Goal: Task Accomplishment & Management: Manage account settings

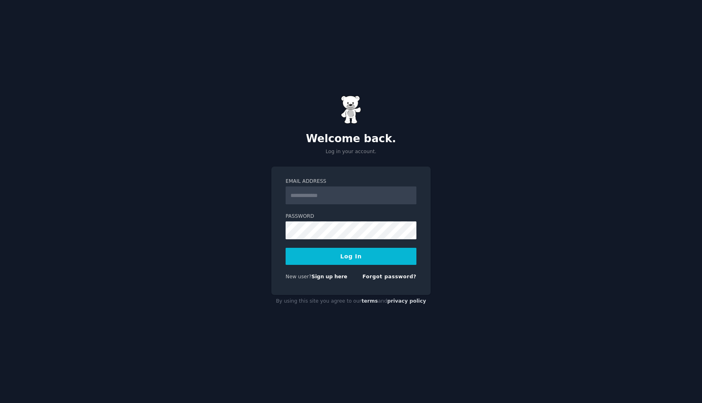
click at [378, 198] on input "Email Address" at bounding box center [351, 196] width 131 height 18
type input "**********"
click at [358, 260] on button "Log In" at bounding box center [351, 256] width 131 height 17
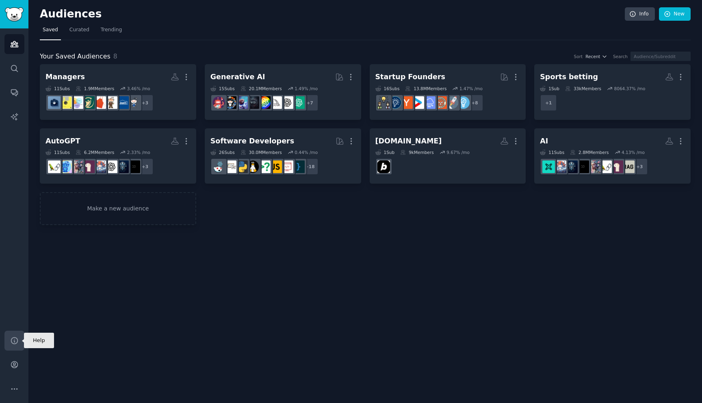
click at [9, 344] on link "Help" at bounding box center [14, 341] width 20 height 20
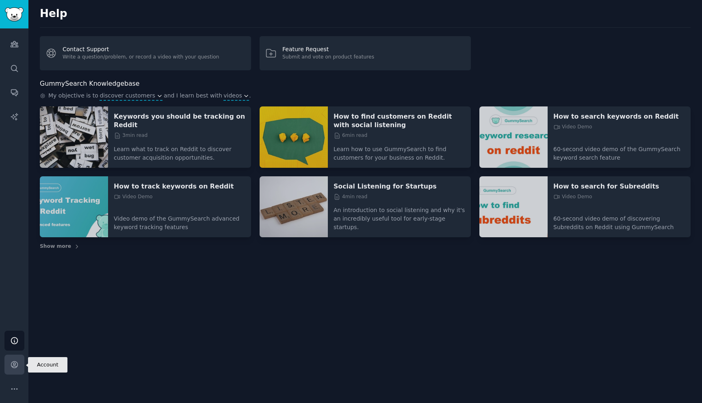
click at [16, 358] on link "Account" at bounding box center [14, 365] width 20 height 20
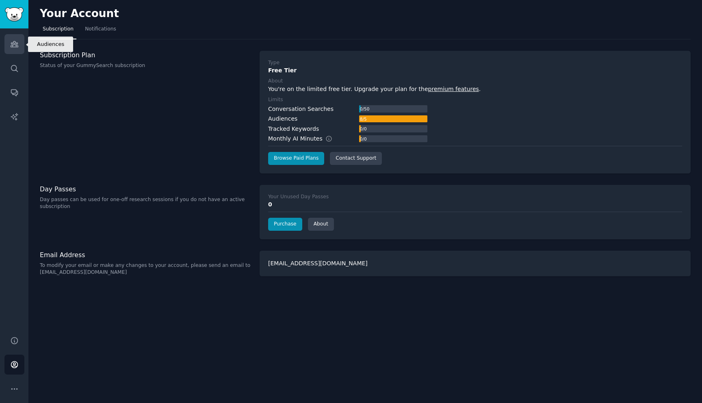
click at [14, 42] on icon "Sidebar" at bounding box center [14, 44] width 9 height 9
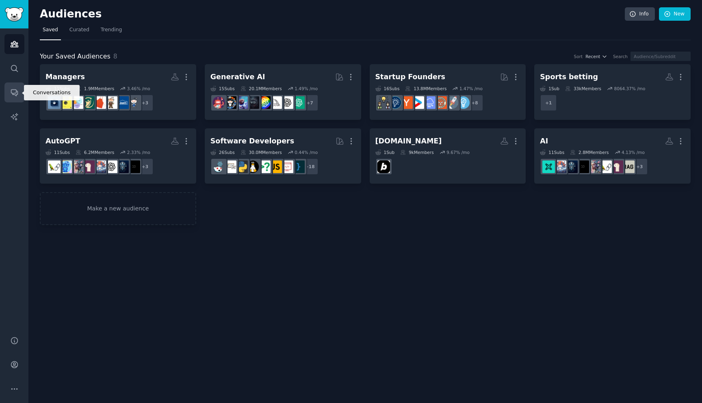
click at [14, 101] on link "Conversations" at bounding box center [14, 93] width 20 height 20
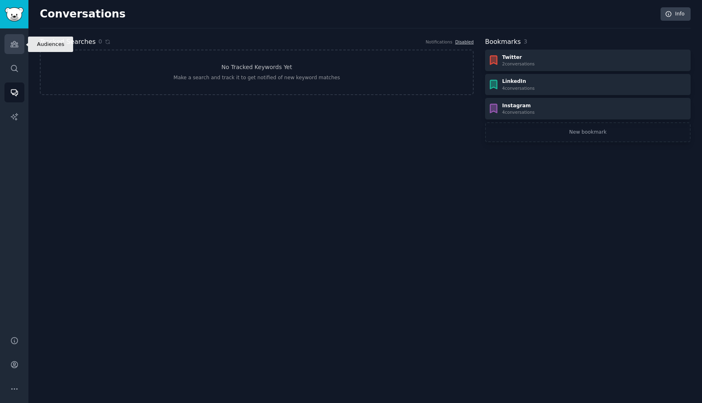
click at [19, 47] on link "Audiences" at bounding box center [14, 44] width 20 height 20
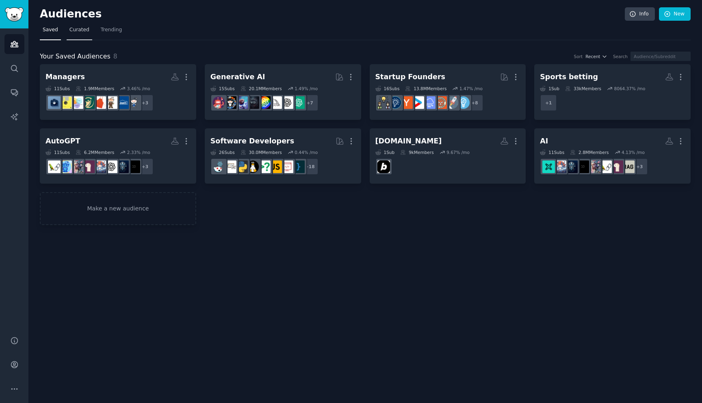
click at [77, 32] on span "Curated" at bounding box center [80, 29] width 20 height 7
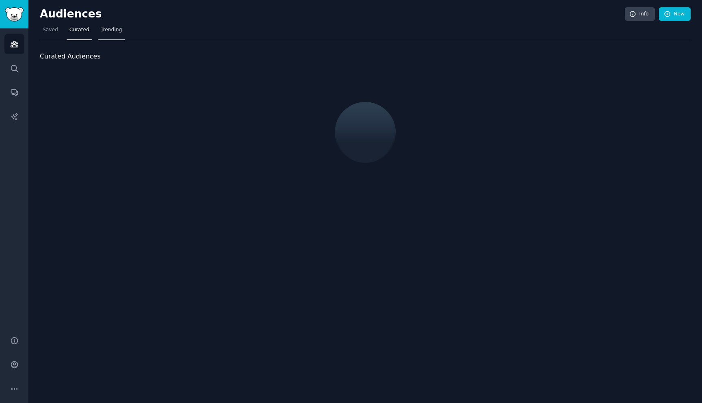
click at [111, 30] on span "Trending" at bounding box center [111, 29] width 21 height 7
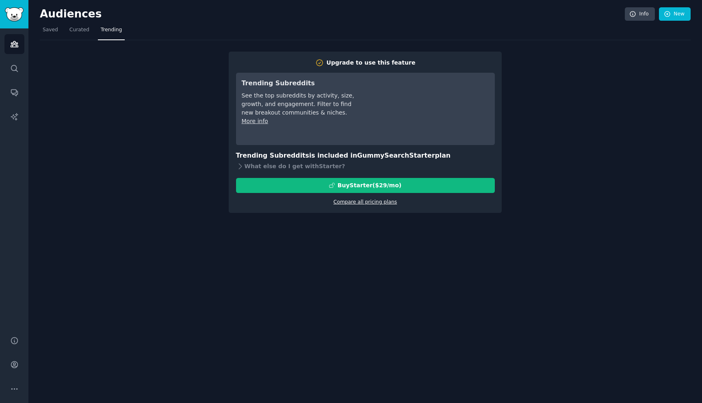
click at [372, 200] on link "Compare all pricing plans" at bounding box center [365, 202] width 63 height 6
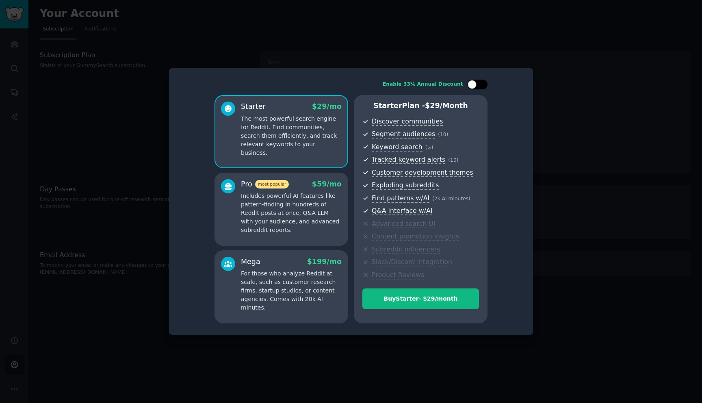
click at [477, 84] on div at bounding box center [478, 85] width 20 height 10
click at [480, 91] on div "Enable 33% Annual Discount Starter $ 29 $ 19 /mo The most powerful search engin…" at bounding box center [351, 201] width 353 height 255
click at [480, 85] on div at bounding box center [482, 84] width 9 height 9
checkbox input "false"
click at [397, 303] on div "Buy Starter - $ 29 /month" at bounding box center [421, 299] width 116 height 9
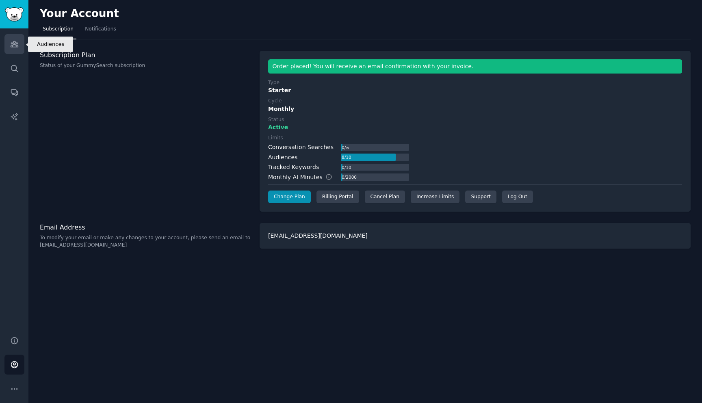
click at [13, 48] on link "Audiences" at bounding box center [14, 44] width 20 height 20
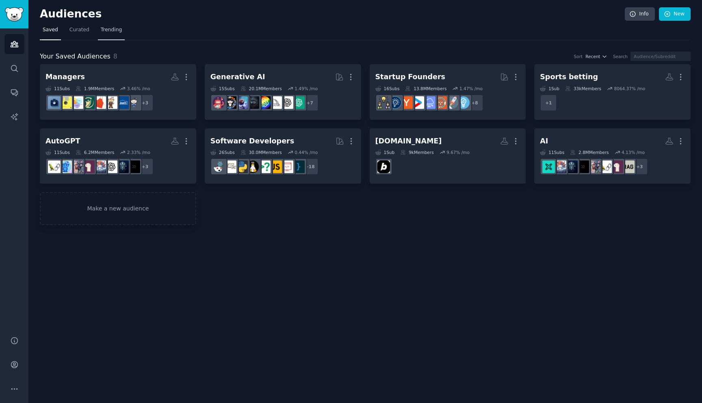
click at [115, 28] on span "Trending" at bounding box center [111, 29] width 21 height 7
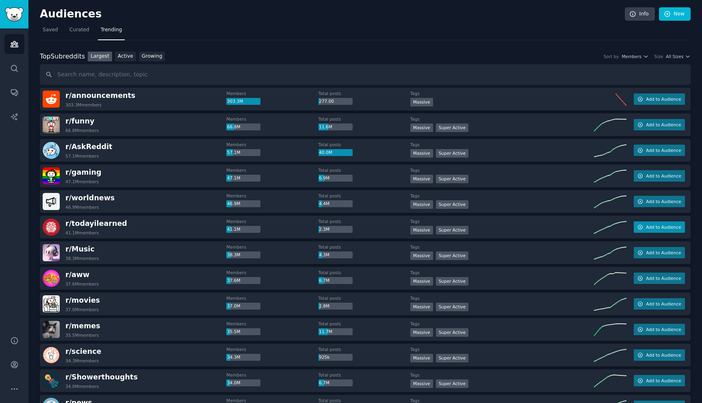
click at [658, 227] on span "Add to Audience" at bounding box center [663, 227] width 35 height 6
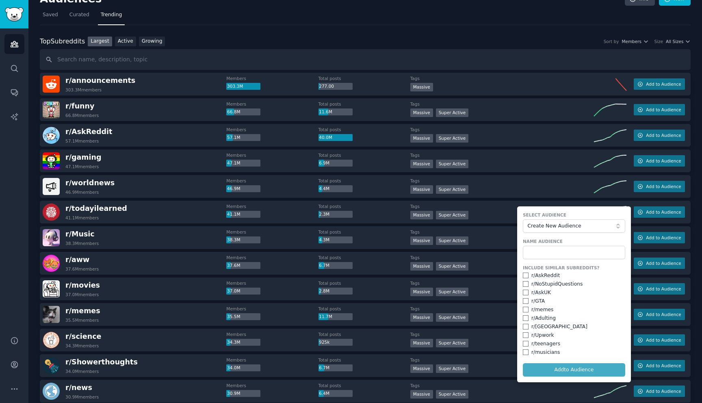
scroll to position [17, 0]
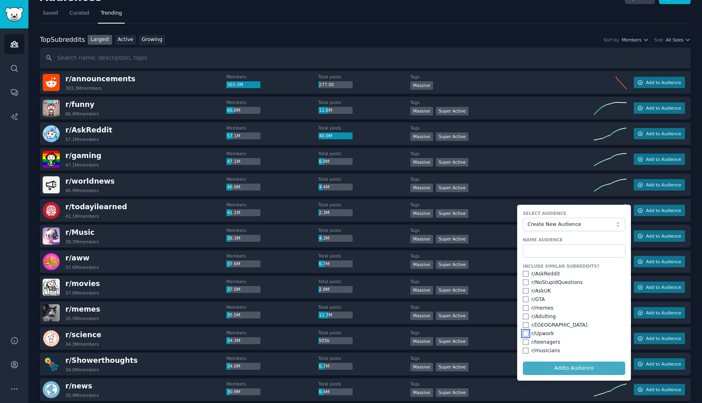
click at [523, 335] on input "checkbox" at bounding box center [526, 334] width 6 height 6
click at [564, 371] on form "Select Audience Create New Audience Name Audience Include Similar Subreddits? r…" at bounding box center [575, 293] width 114 height 176
click at [571, 371] on form "Select Audience Create New Audience Name Audience Include Similar Subreddits? r…" at bounding box center [575, 293] width 114 height 176
click at [563, 224] on span "Create New Audience" at bounding box center [572, 224] width 89 height 7
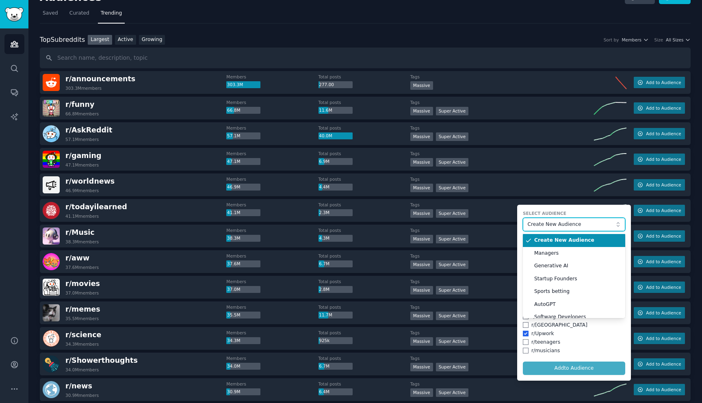
click at [563, 224] on span "Create New Audience" at bounding box center [572, 224] width 89 height 7
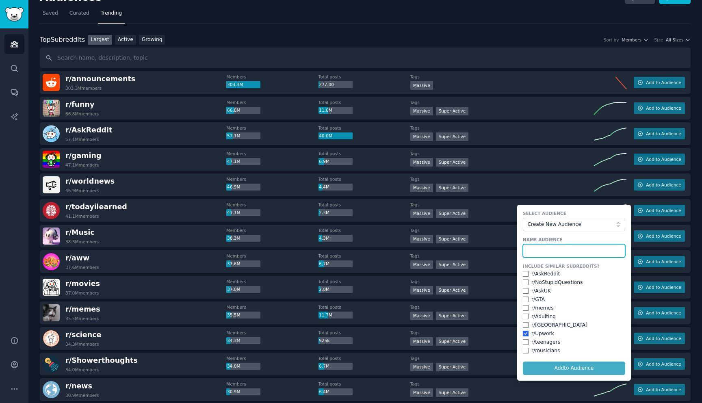
click at [559, 252] on input "text" at bounding box center [574, 251] width 102 height 14
click at [523, 333] on input "checkbox" at bounding box center [526, 334] width 6 height 6
checkbox input "false"
click at [539, 252] on input "text" at bounding box center [574, 251] width 102 height 14
type input "TodayILearned"
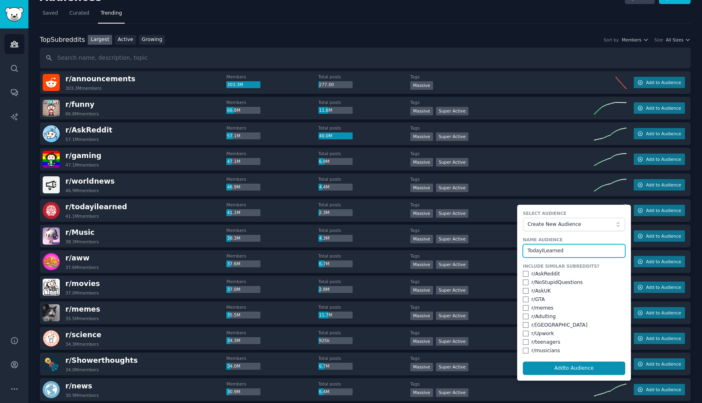
click at [523, 362] on button "Add to Audience" at bounding box center [574, 369] width 102 height 14
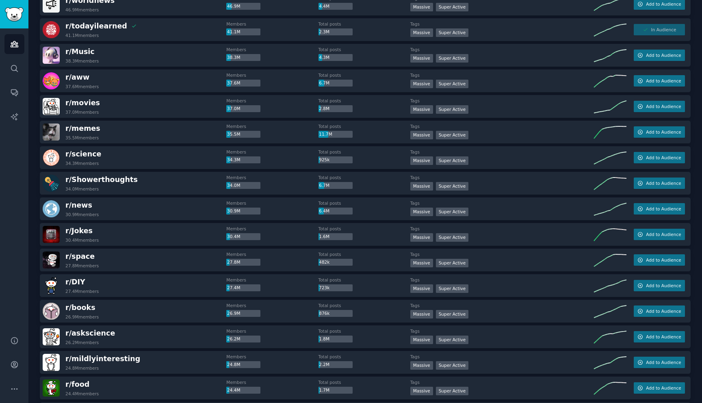
scroll to position [200, 0]
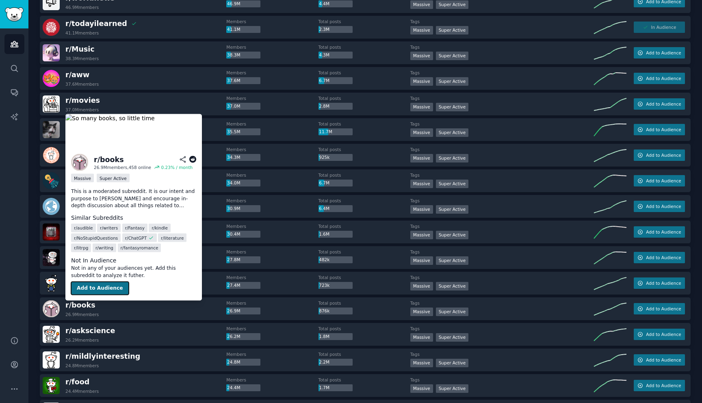
click at [96, 288] on button "Add to Audience" at bounding box center [100, 288] width 58 height 13
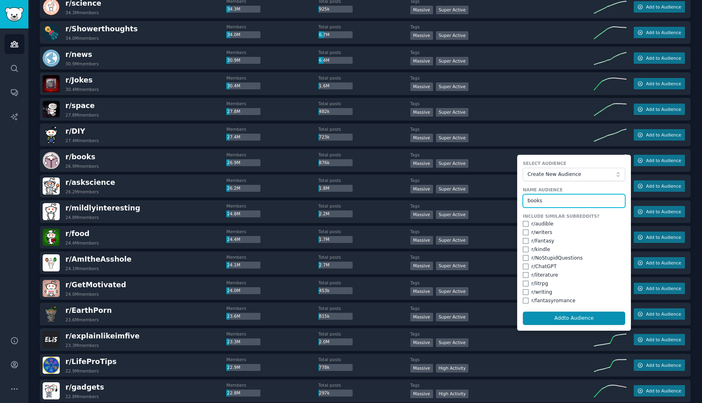
scroll to position [357, 0]
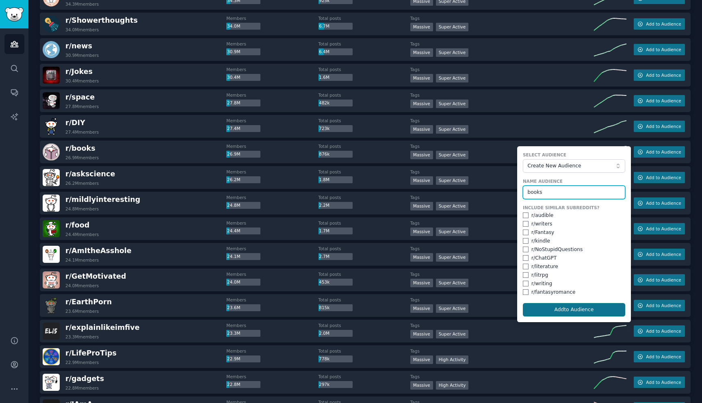
type input "books"
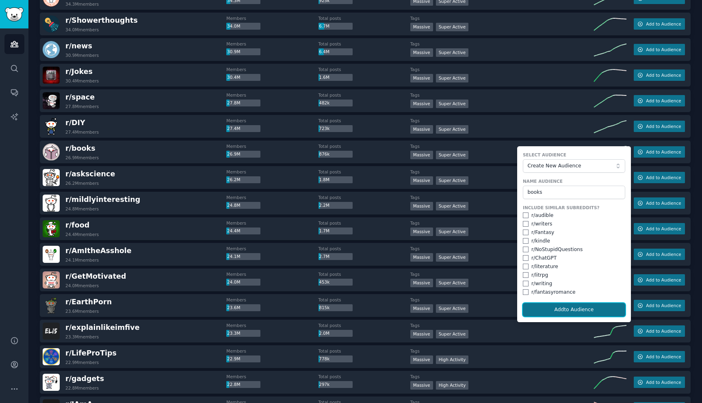
click at [568, 310] on button "Add to Audience" at bounding box center [574, 310] width 102 height 14
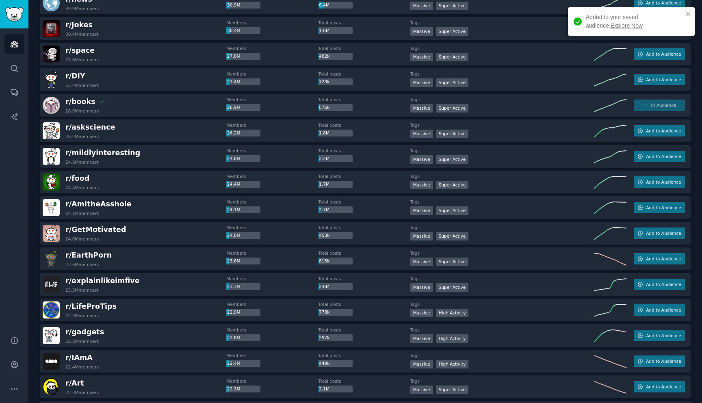
scroll to position [407, 0]
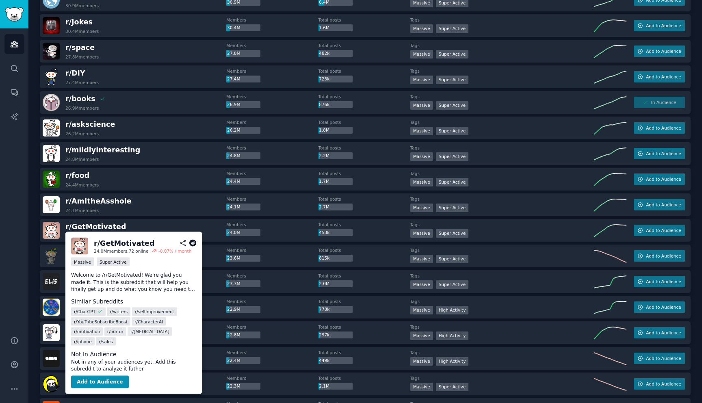
click at [110, 243] on div "r/ GetMotivated" at bounding box center [124, 243] width 61 height 10
copy div "GetMotivated"
click at [106, 376] on button "Add to Audience" at bounding box center [100, 382] width 58 height 13
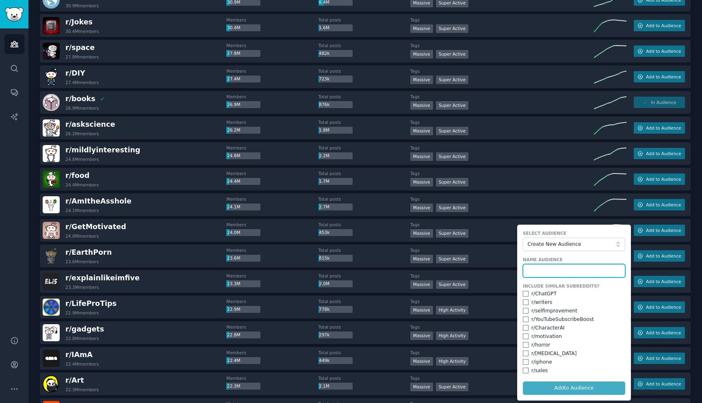
paste input "GetMotivated"
type input "GetMotivated"
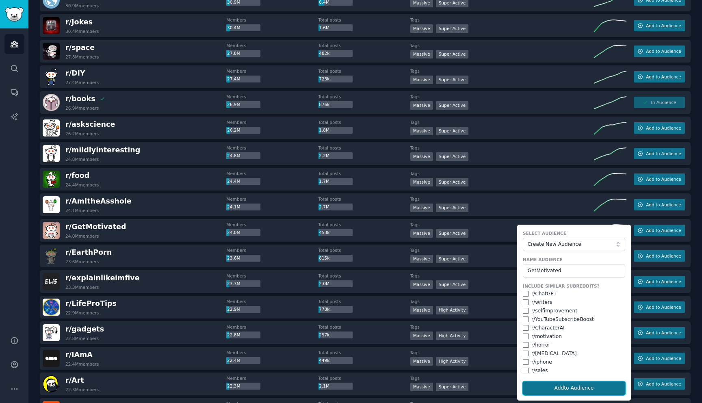
click at [575, 387] on button "Add to Audience" at bounding box center [574, 389] width 102 height 14
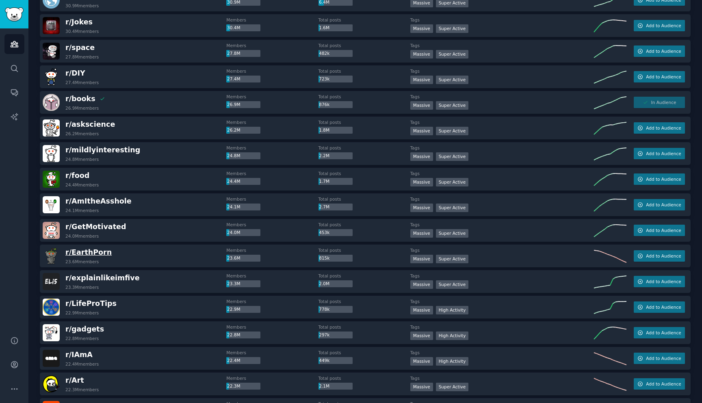
click at [85, 255] on span "r/ EarthPorn" at bounding box center [88, 252] width 46 height 8
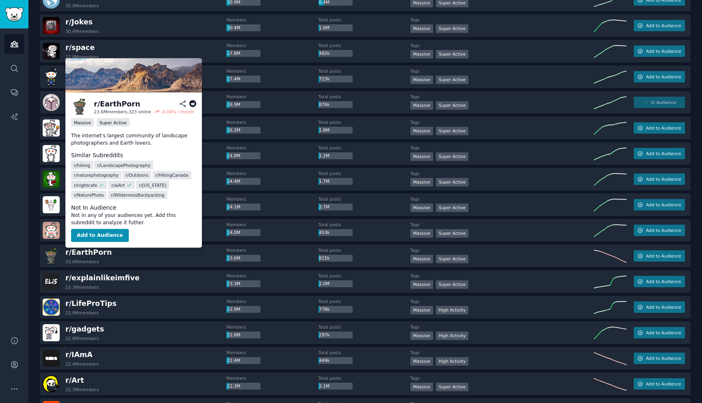
click at [133, 270] on div "r/ explainlikeimfive 23.3M members Members 23.3M Total posts 2.0M Tags 1,000,00…" at bounding box center [365, 281] width 651 height 23
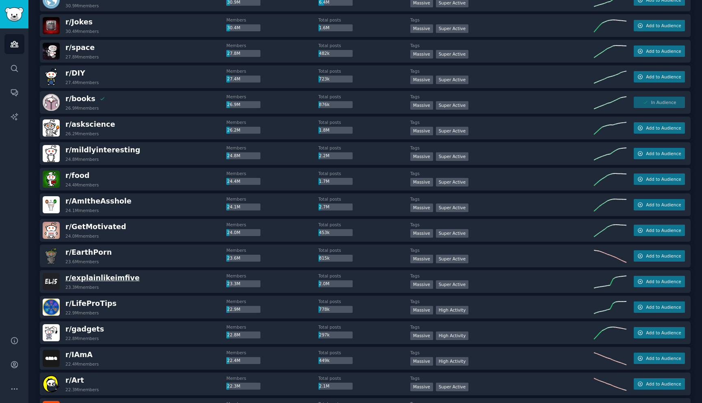
click at [120, 280] on span "r/ explainlikeimfive" at bounding box center [102, 278] width 74 height 8
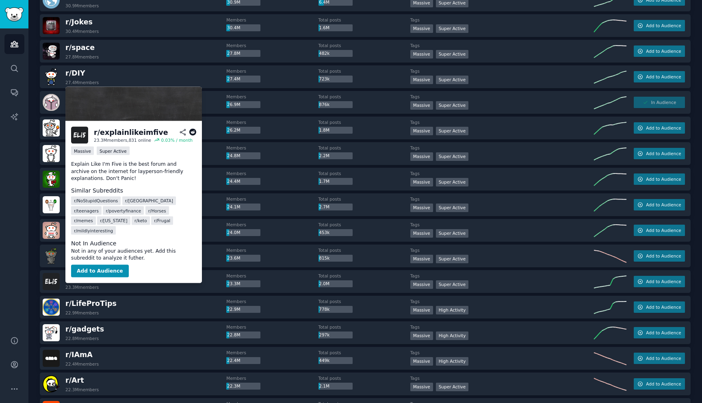
click at [150, 283] on div "r/ explainlikeimfive 23.3M members" at bounding box center [135, 281] width 184 height 17
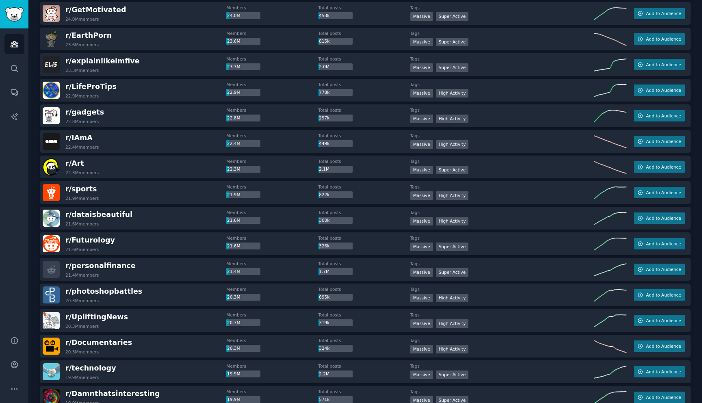
scroll to position [630, 0]
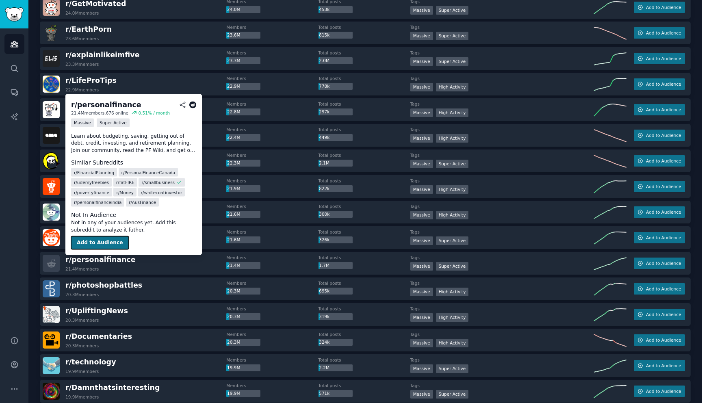
click at [105, 245] on button "Add to Audience" at bounding box center [100, 243] width 58 height 13
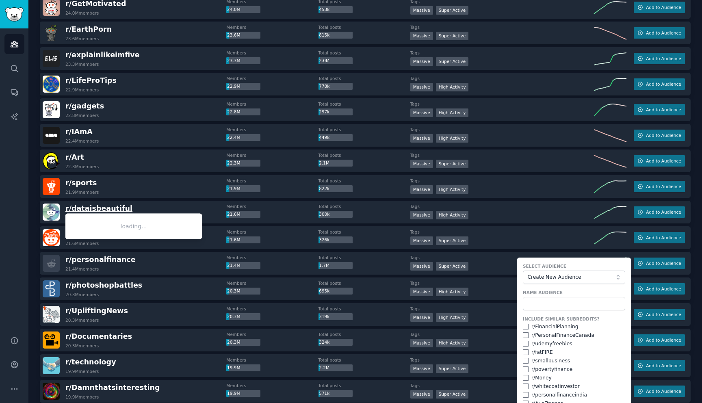
click at [93, 207] on span "r/ dataisbeautiful" at bounding box center [98, 208] width 67 height 8
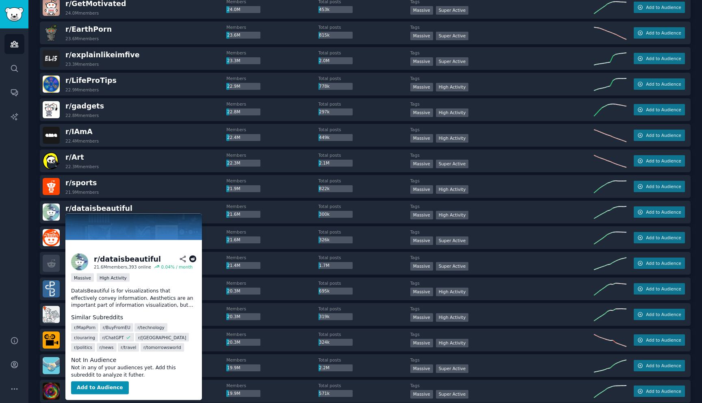
click at [155, 195] on div "r/ sports 21.9M members Members 21.9M Total posts 822k Tags Massive High Activi…" at bounding box center [365, 186] width 651 height 23
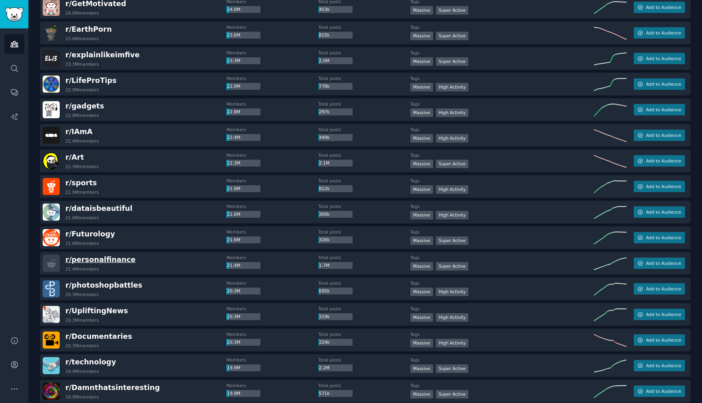
click at [102, 258] on span "r/ personalfinance" at bounding box center [100, 260] width 70 height 8
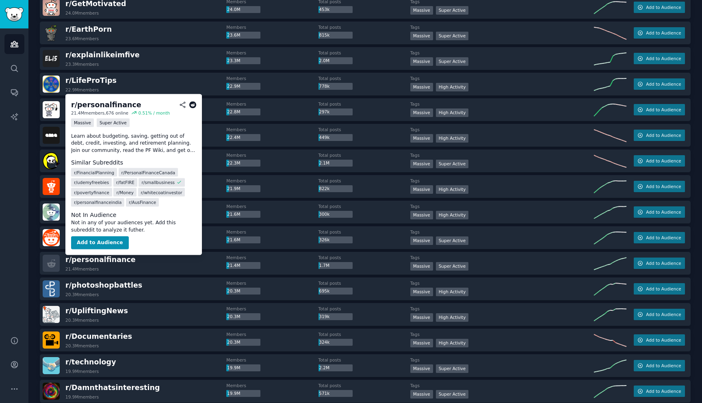
click at [104, 105] on div "r/ gadgets 22.8M members" at bounding box center [135, 109] width 184 height 17
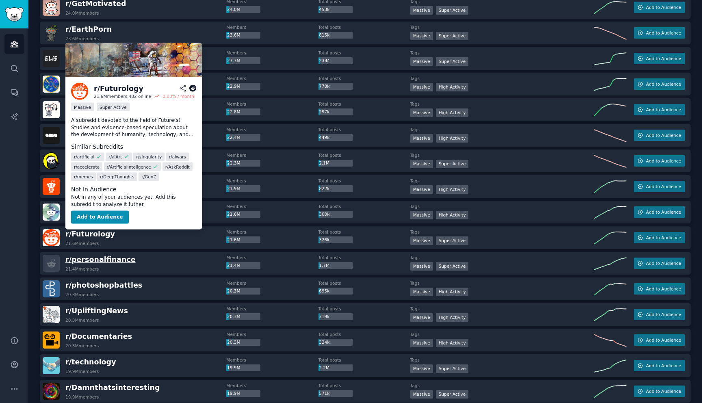
click at [91, 261] on span "r/ personalfinance" at bounding box center [100, 260] width 70 height 8
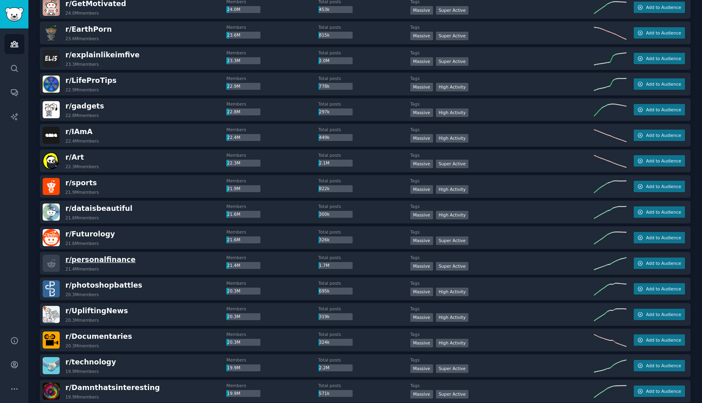
click at [91, 262] on span "r/ personalfinance" at bounding box center [100, 260] width 70 height 8
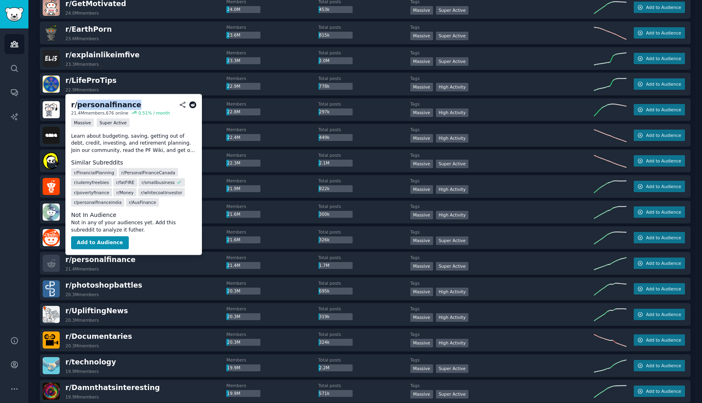
drag, startPoint x: 130, startPoint y: 105, endPoint x: 76, endPoint y: 103, distance: 53.7
click at [76, 103] on h2 "r/ personalfinance" at bounding box center [133, 105] width 125 height 10
copy div "personalfinance"
click at [102, 239] on button "Add to Audience" at bounding box center [100, 243] width 58 height 13
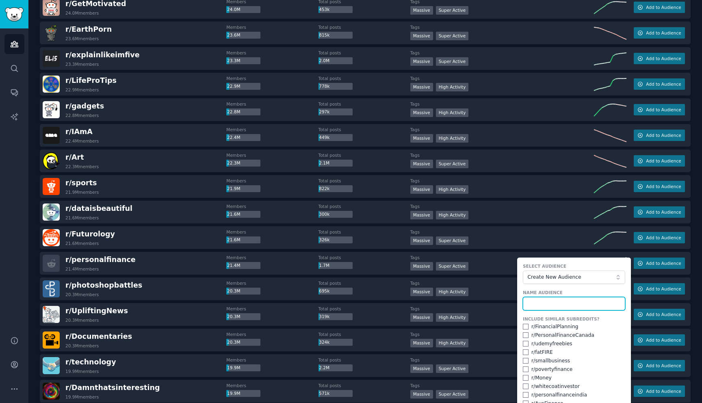
paste input "personalfinance"
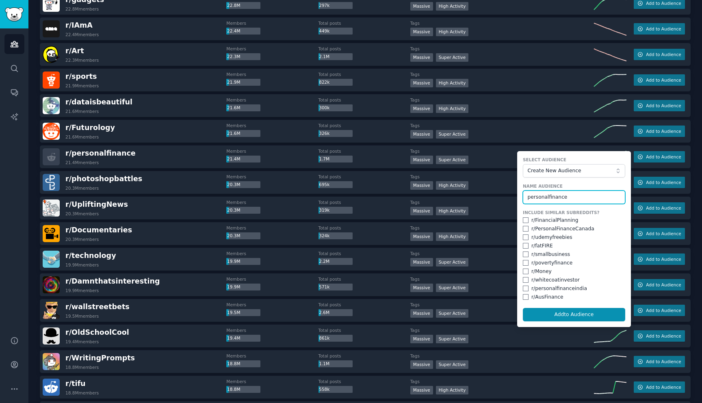
scroll to position [742, 0]
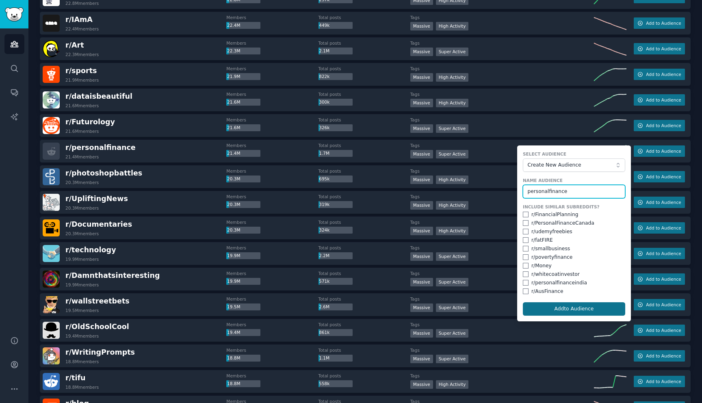
type input "personalfinance"
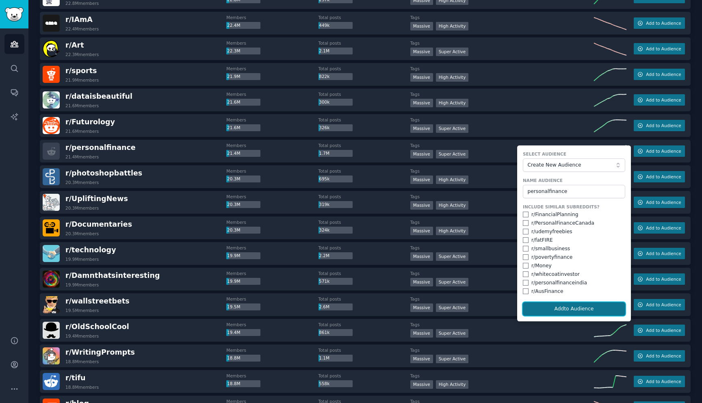
click at [578, 308] on button "Add to Audience" at bounding box center [574, 309] width 102 height 14
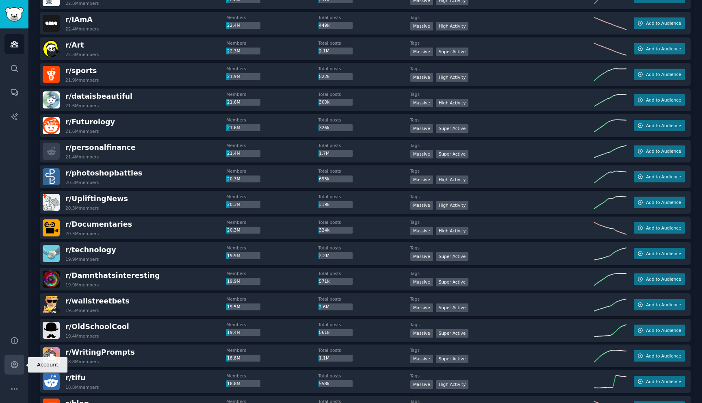
click at [13, 365] on icon "Sidebar" at bounding box center [14, 365] width 7 height 7
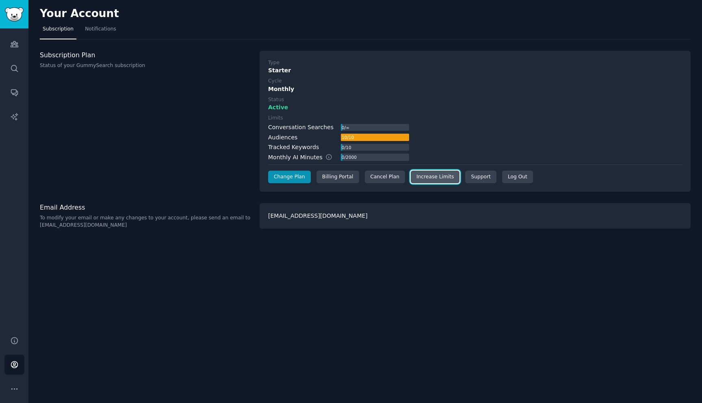
click at [423, 174] on link "Increase Limits" at bounding box center [435, 177] width 49 height 13
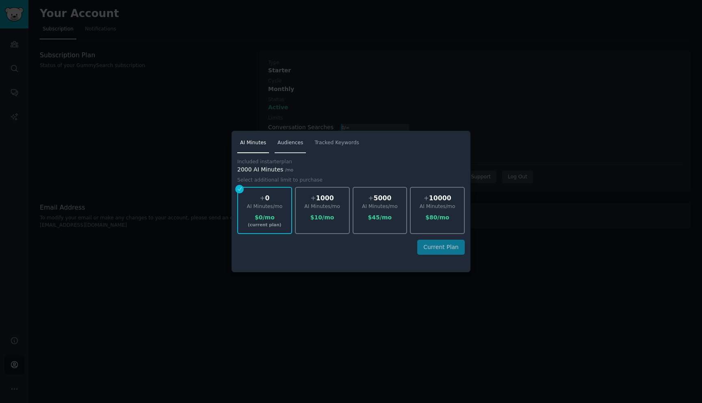
click at [295, 145] on span "Audiences" at bounding box center [291, 142] width 26 height 7
click at [174, 187] on div at bounding box center [351, 201] width 702 height 403
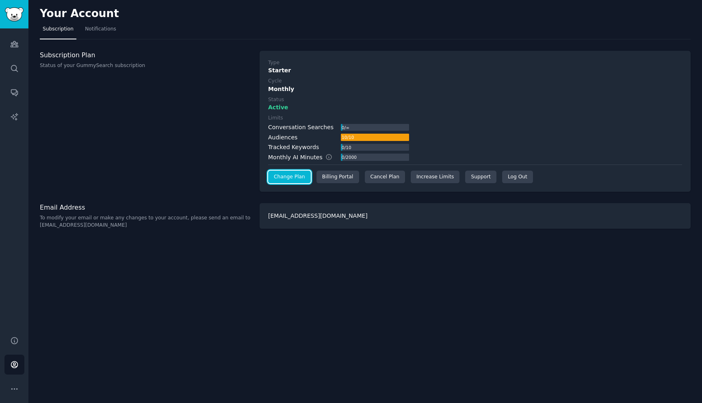
click at [298, 178] on link "Change Plan" at bounding box center [289, 177] width 43 height 13
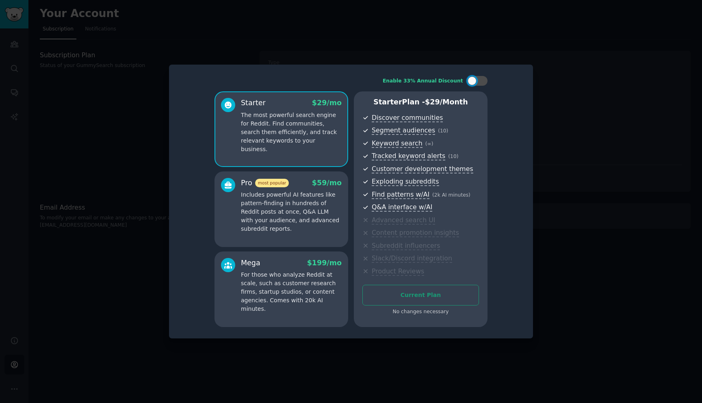
click at [298, 196] on p "Includes powerful AI features like pattern-finding in hundreds of Reddit posts …" at bounding box center [291, 212] width 101 height 43
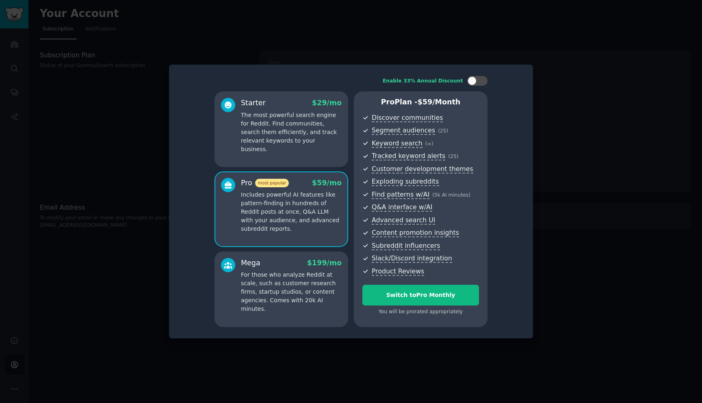
click at [299, 147] on div "Starter $ 29 /mo The most powerful search engine for Reddit. Find communities, …" at bounding box center [282, 129] width 134 height 76
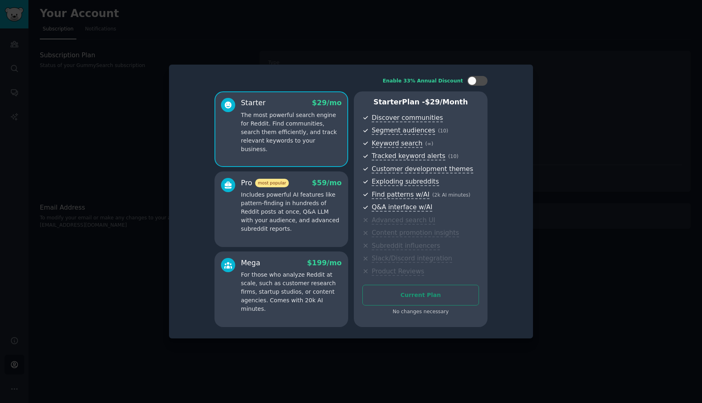
click at [292, 190] on div "Pro most popular $ 59 /mo Includes powerful AI features like pattern-finding in…" at bounding box center [291, 206] width 101 height 56
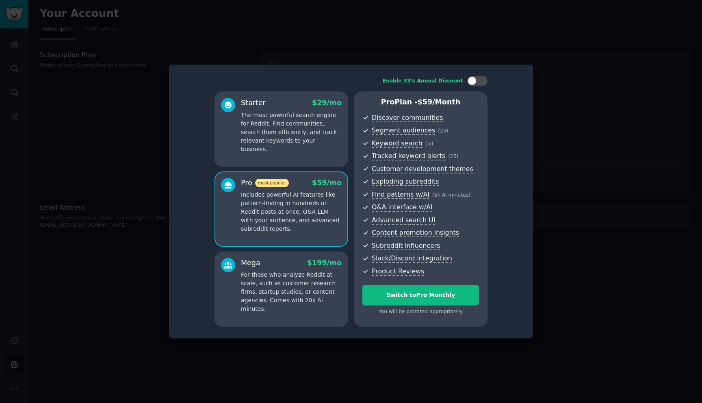
click at [294, 133] on p "The most powerful search engine for Reddit. Find communities, search them effic…" at bounding box center [291, 132] width 101 height 43
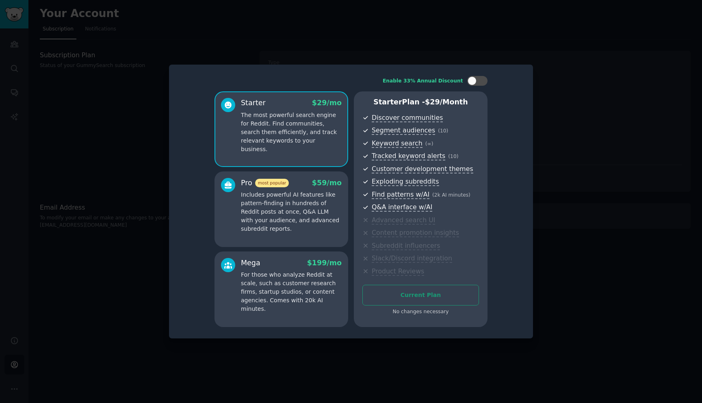
click at [130, 228] on div at bounding box center [351, 201] width 702 height 403
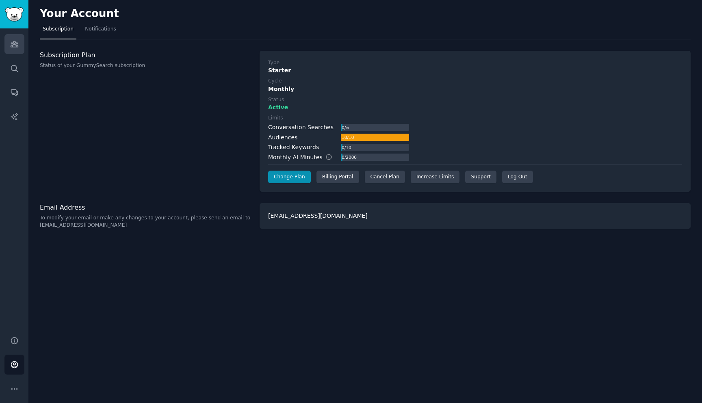
click at [17, 42] on icon "Sidebar" at bounding box center [14, 44] width 9 height 9
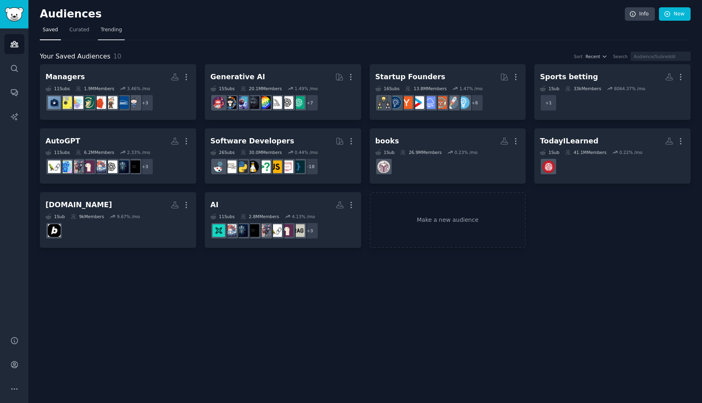
click at [117, 31] on span "Trending" at bounding box center [111, 29] width 21 height 7
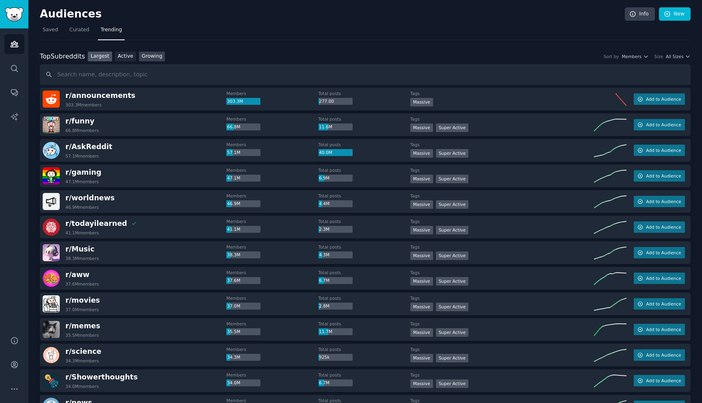
click at [147, 57] on link "Growing" at bounding box center [152, 57] width 26 height 10
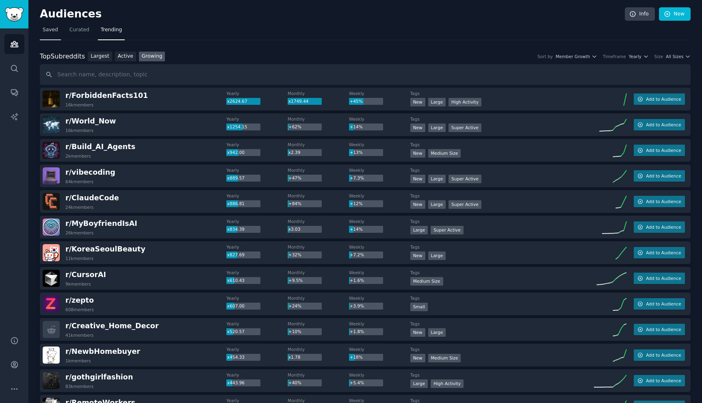
click at [51, 25] on link "Saved" at bounding box center [50, 32] width 21 height 17
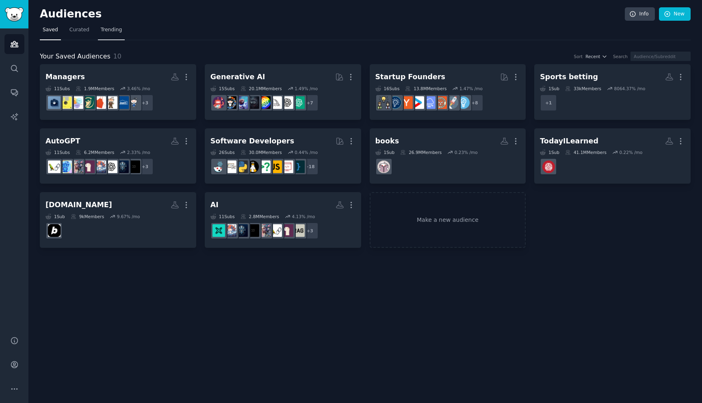
click at [110, 38] on link "Trending" at bounding box center [111, 32] width 27 height 17
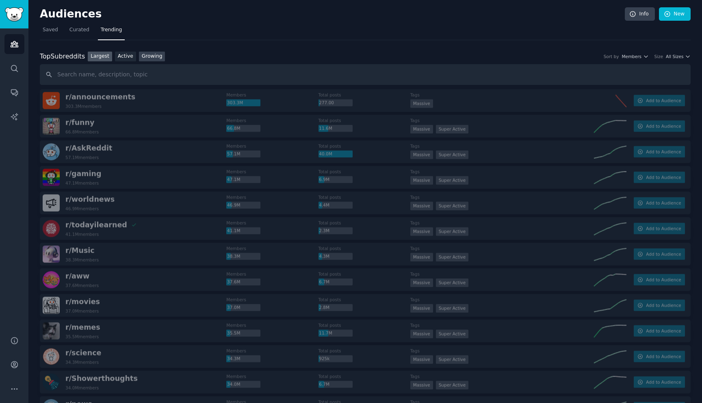
click at [150, 57] on link "Growing" at bounding box center [152, 57] width 26 height 10
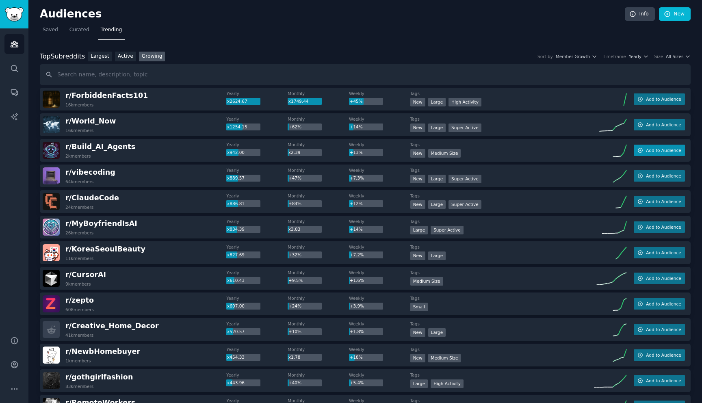
click at [647, 151] on span "Add to Audience" at bounding box center [663, 151] width 35 height 6
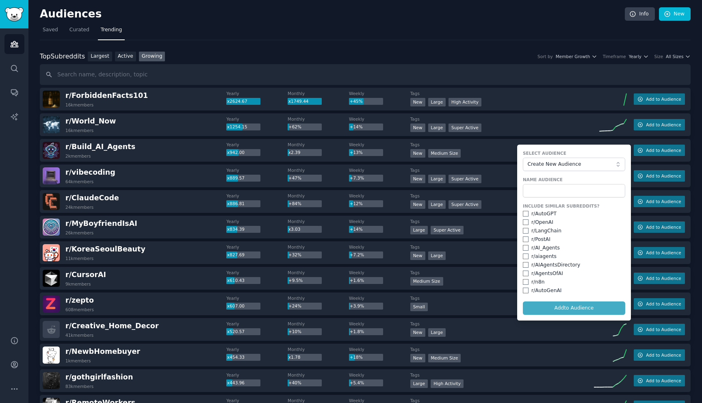
click at [535, 34] on nav "Saved Curated Trending" at bounding box center [365, 32] width 651 height 17
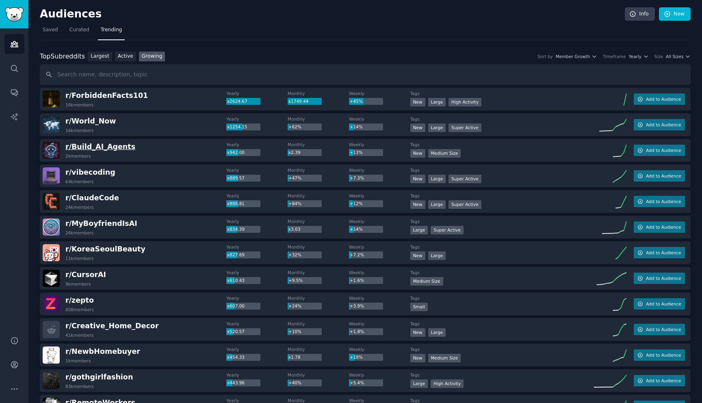
click at [112, 149] on span "r/ Build_AI_Agents" at bounding box center [100, 147] width 70 height 8
click at [10, 370] on link "Account" at bounding box center [14, 365] width 20 height 20
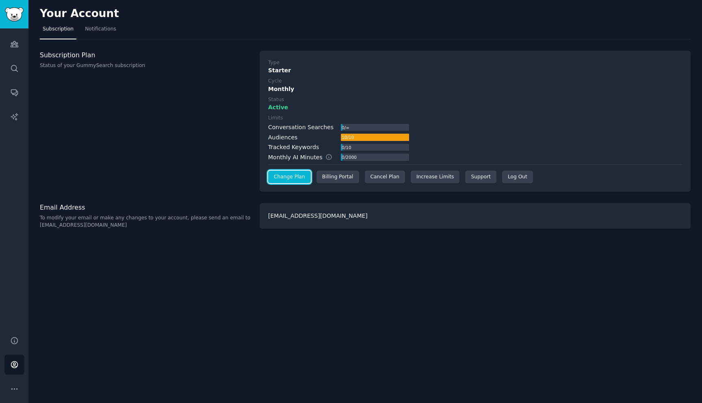
click at [300, 173] on link "Change Plan" at bounding box center [289, 177] width 43 height 13
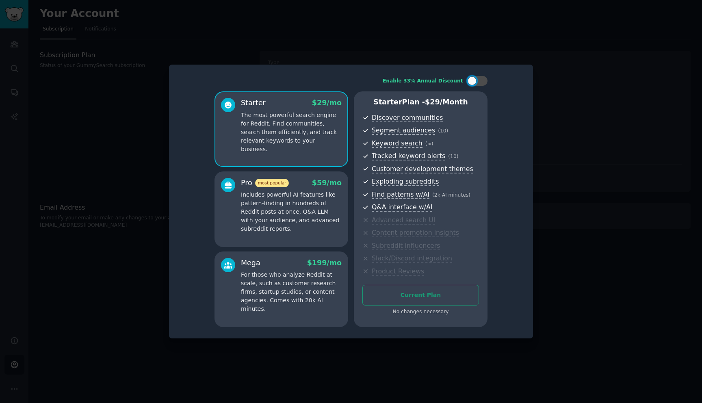
click at [305, 193] on p "Includes powerful AI features like pattern-finding in hundreds of Reddit posts …" at bounding box center [291, 212] width 101 height 43
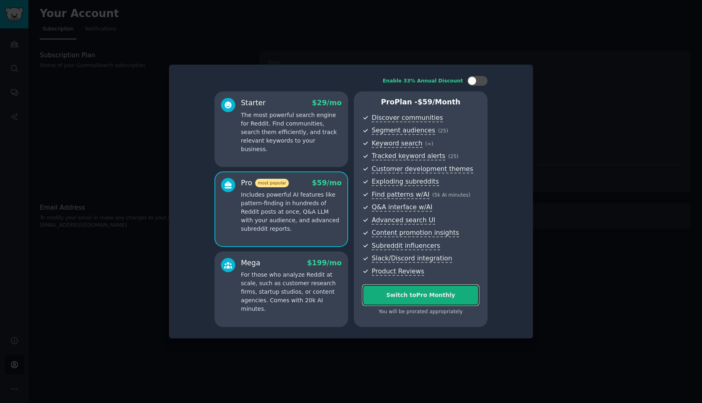
click at [428, 294] on div "Switch to Pro Monthly" at bounding box center [421, 295] width 116 height 9
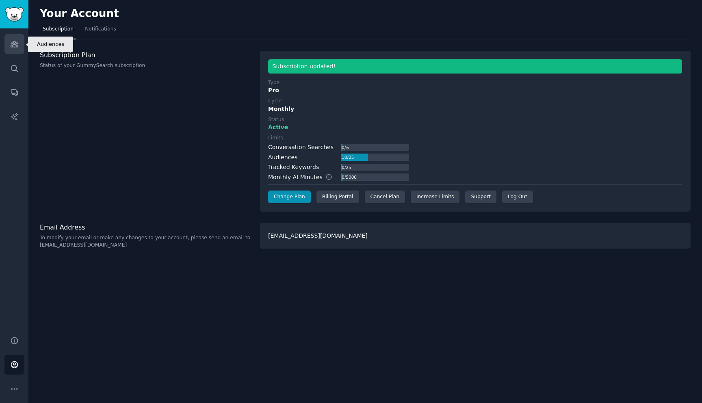
click at [13, 47] on icon "Sidebar" at bounding box center [14, 44] width 9 height 9
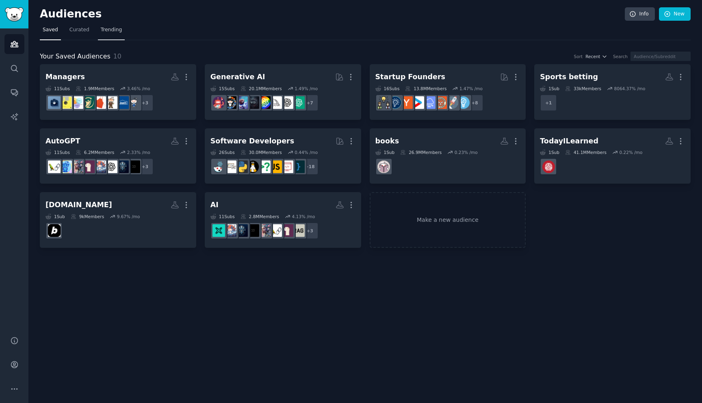
click at [111, 30] on span "Trending" at bounding box center [111, 29] width 21 height 7
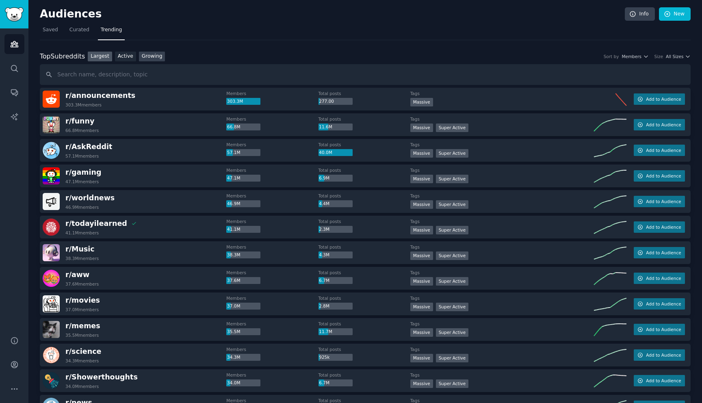
click at [151, 60] on link "Growing" at bounding box center [152, 57] width 26 height 10
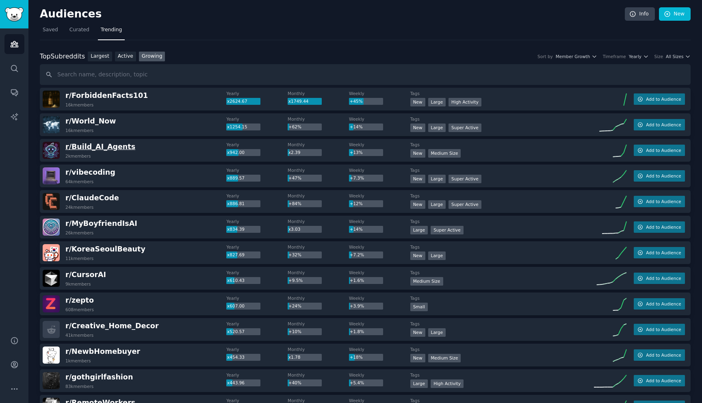
click at [112, 148] on span "r/ Build_AI_Agents" at bounding box center [100, 147] width 70 height 8
click at [654, 153] on span "Add to Audience" at bounding box center [663, 151] width 35 height 6
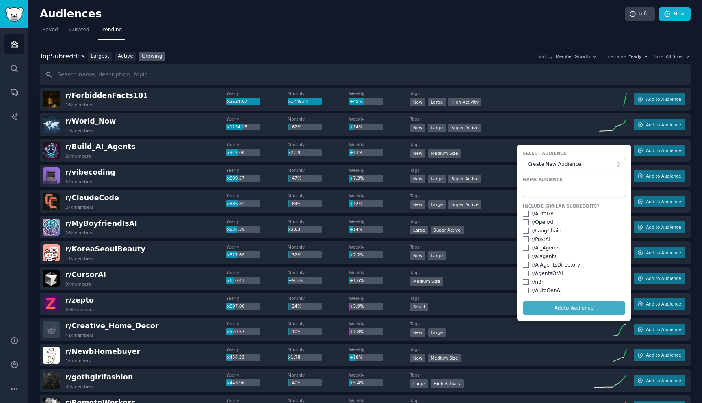
click at [95, 140] on div "r/ Build_AI_Agents 2k members Yearly x942.00 Monthly x2.39 Weekly +13% Tags New…" at bounding box center [365, 150] width 651 height 23
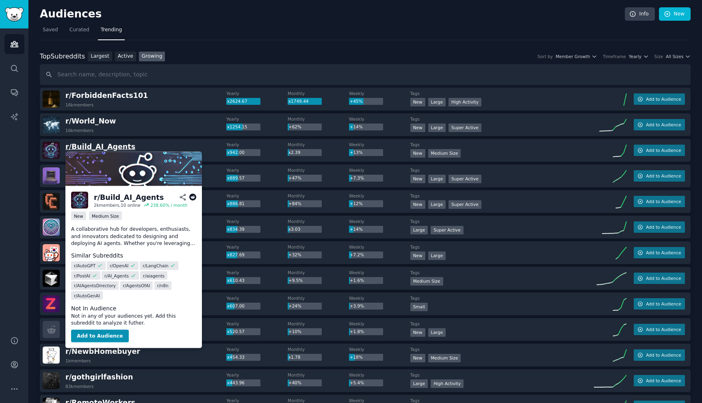
click at [95, 148] on span "r/ Build_AI_Agents" at bounding box center [100, 147] width 70 height 8
click at [112, 197] on div "r/ Build_AI_Agents" at bounding box center [129, 197] width 70 height 10
copy div "Build_AI_Agents"
click at [102, 337] on button "Add to Audience" at bounding box center [100, 336] width 58 height 13
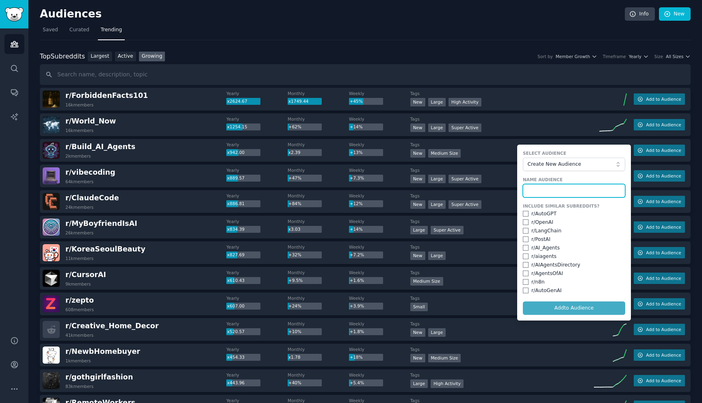
paste input "Build_AI_Agents"
type input "Build_AI_Agents"
click at [523, 215] on input "checkbox" at bounding box center [526, 214] width 6 height 6
checkbox input "true"
click at [523, 224] on input "checkbox" at bounding box center [526, 223] width 6 height 6
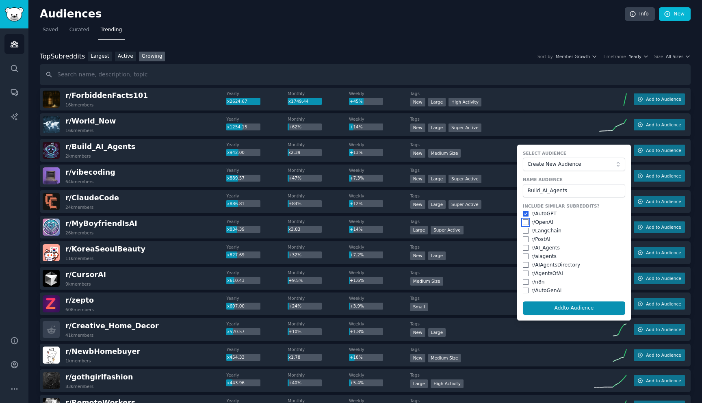
checkbox input "true"
click at [523, 231] on input "checkbox" at bounding box center [526, 231] width 6 height 6
checkbox input "true"
click at [523, 237] on input "checkbox" at bounding box center [526, 240] width 6 height 6
checkbox input "true"
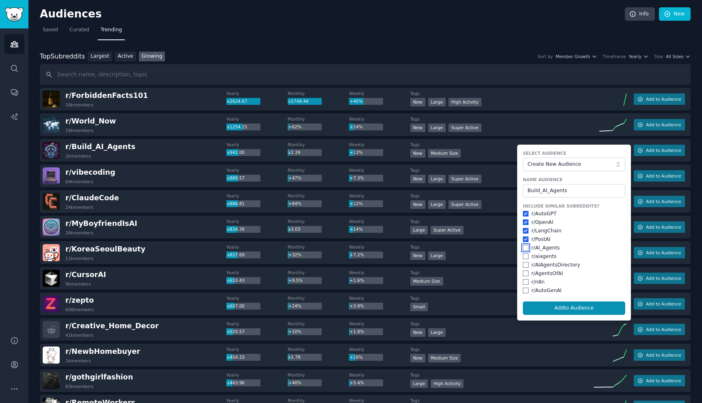
click at [525, 249] on input "checkbox" at bounding box center [526, 248] width 6 height 6
checkbox input "true"
click at [525, 255] on input "checkbox" at bounding box center [526, 257] width 6 height 6
checkbox input "true"
click at [524, 263] on input "checkbox" at bounding box center [526, 265] width 6 height 6
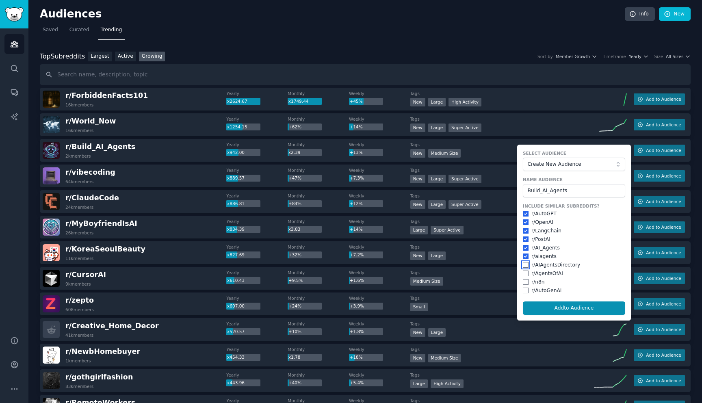
checkbox input "true"
click at [524, 273] on input "checkbox" at bounding box center [526, 274] width 6 height 6
checkbox input "true"
click at [524, 283] on input "checkbox" at bounding box center [526, 282] width 6 height 6
checkbox input "true"
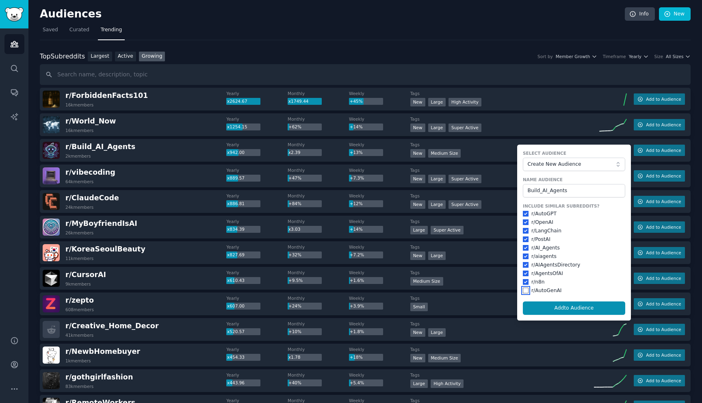
click at [524, 293] on input "checkbox" at bounding box center [526, 291] width 6 height 6
checkbox input "true"
click at [552, 305] on button "Add to Audience" at bounding box center [574, 309] width 102 height 14
checkbox input "false"
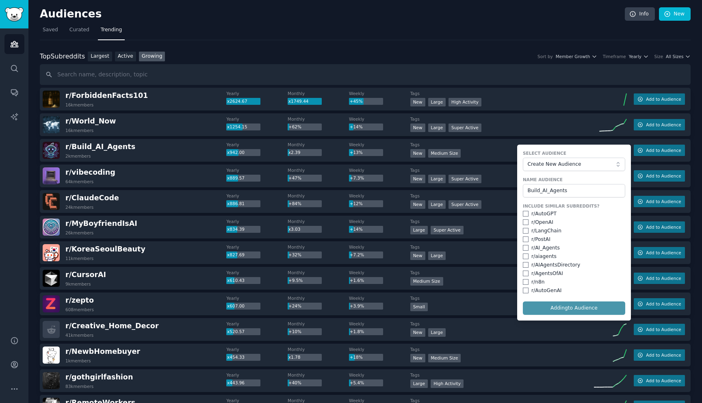
checkbox input "false"
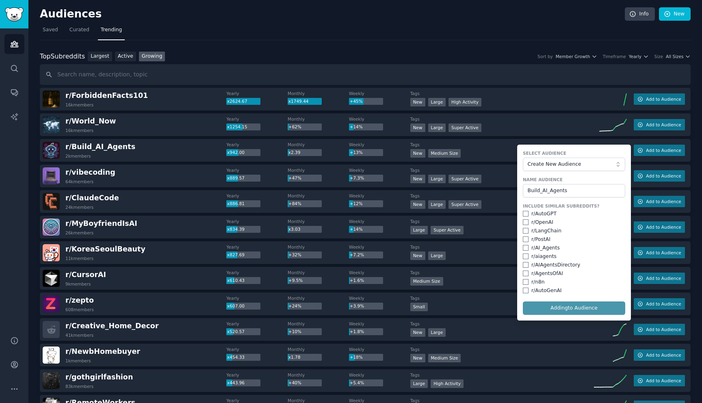
checkbox input "false"
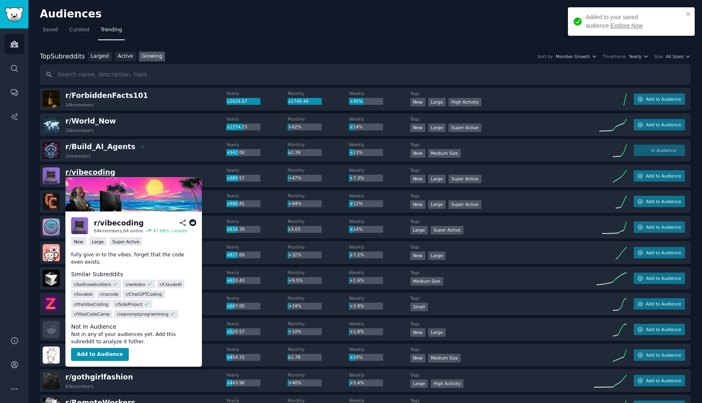
click at [86, 173] on span "r/ vibecoding" at bounding box center [90, 172] width 50 height 8
click at [111, 224] on div "r/ vibecoding" at bounding box center [119, 223] width 50 height 10
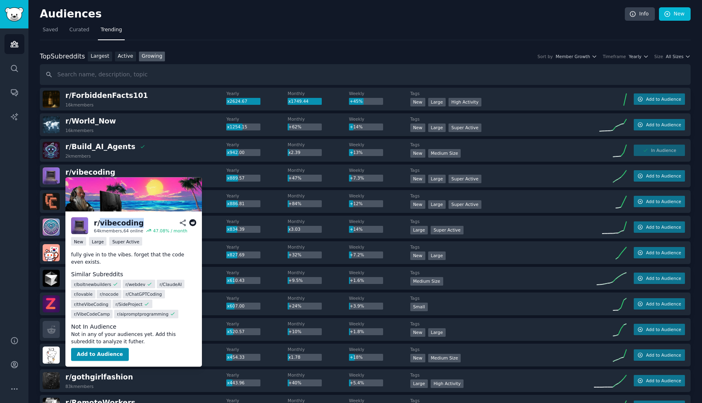
copy div "vibecoding"
click at [100, 355] on button "Add to Audience" at bounding box center [100, 354] width 58 height 13
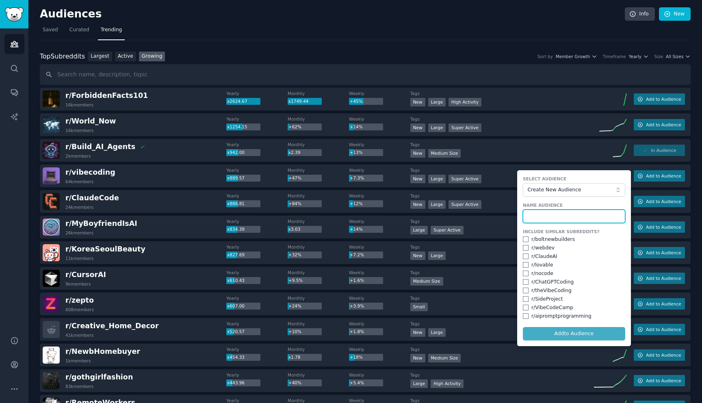
paste input "vibecoding"
type input "vibecoding"
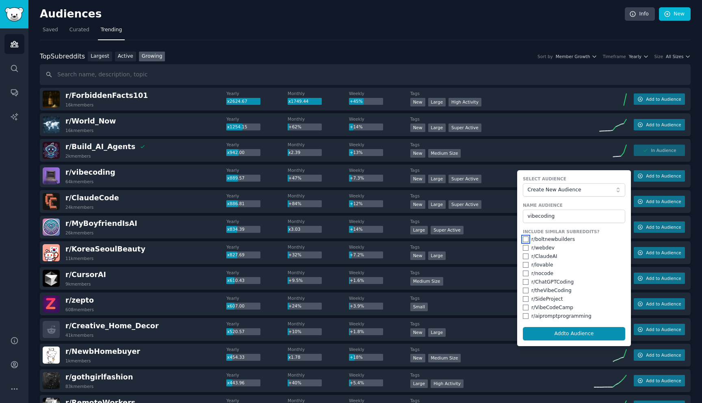
click at [524, 240] on input "checkbox" at bounding box center [526, 240] width 6 height 6
checkbox input "true"
click at [524, 248] on input "checkbox" at bounding box center [526, 248] width 6 height 6
click at [523, 247] on input "checkbox" at bounding box center [526, 248] width 6 height 6
checkbox input "false"
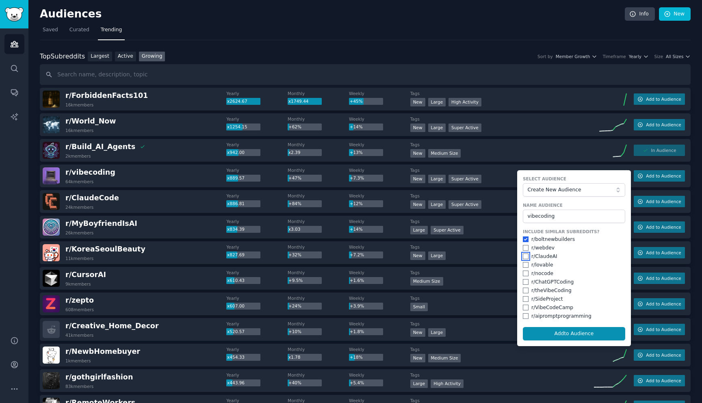
click at [523, 257] on input "checkbox" at bounding box center [526, 257] width 6 height 6
checkbox input "true"
click at [523, 265] on input "checkbox" at bounding box center [526, 265] width 6 height 6
checkbox input "true"
click at [523, 274] on input "checkbox" at bounding box center [526, 274] width 6 height 6
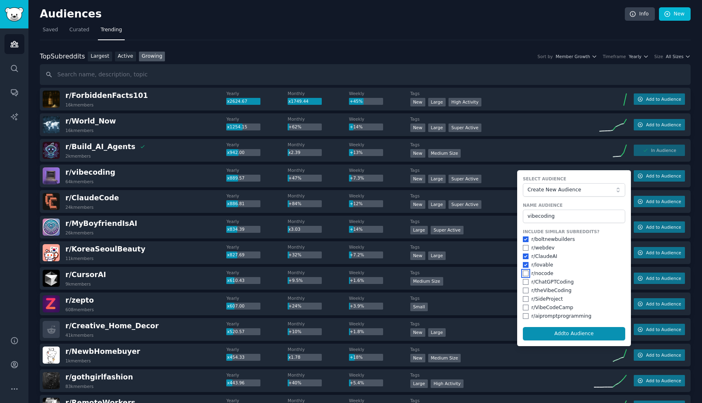
checkbox input "true"
click at [523, 286] on div "Include Similar Subreddits? r/ boltnewbuilders r/ webdev r/ [PERSON_NAME] r/ lo…" at bounding box center [574, 274] width 102 height 91
click at [523, 294] on div "r/ theVibeCoding" at bounding box center [574, 290] width 102 height 7
click at [523, 283] on input "checkbox" at bounding box center [526, 282] width 6 height 6
checkbox input "true"
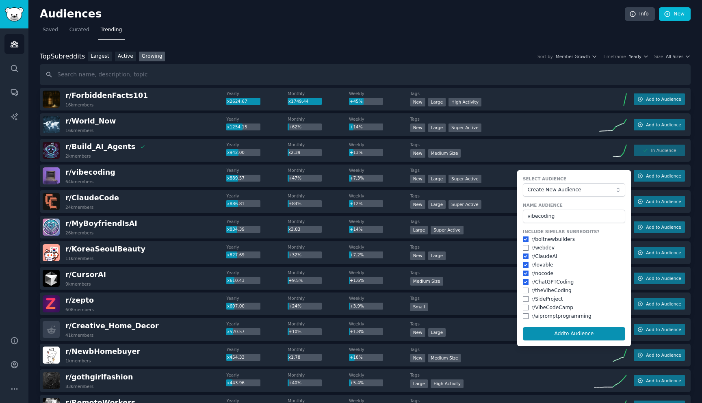
click at [523, 294] on div "r/ theVibeCoding" at bounding box center [574, 290] width 102 height 7
click at [524, 292] on input "checkbox" at bounding box center [526, 291] width 6 height 6
checkbox input "true"
click at [523, 298] on input "checkbox" at bounding box center [526, 299] width 6 height 6
checkbox input "true"
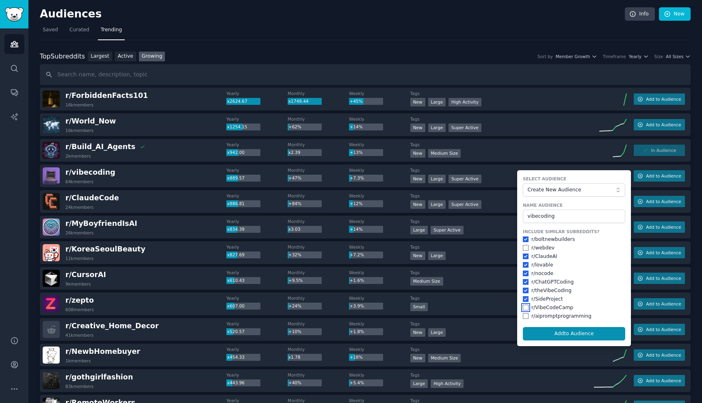
click at [523, 306] on input "checkbox" at bounding box center [526, 308] width 6 height 6
checkbox input "true"
click at [523, 317] on input "checkbox" at bounding box center [526, 316] width 6 height 6
checkbox input "true"
click at [554, 331] on button "Add to Audience" at bounding box center [574, 334] width 102 height 14
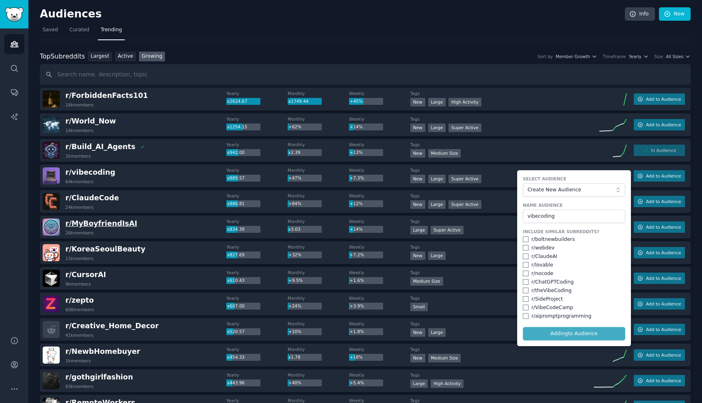
checkbox input "false"
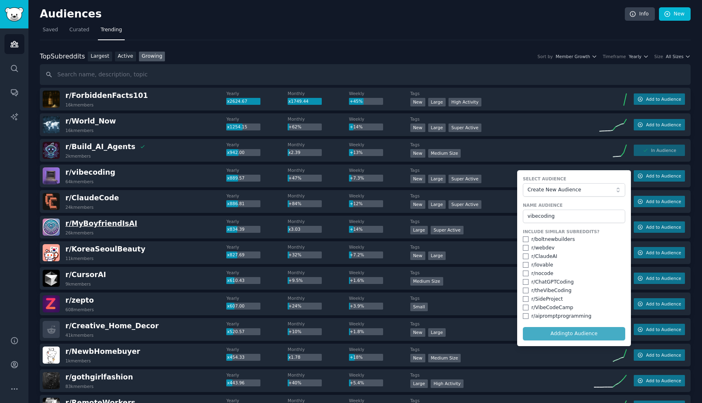
checkbox input "false"
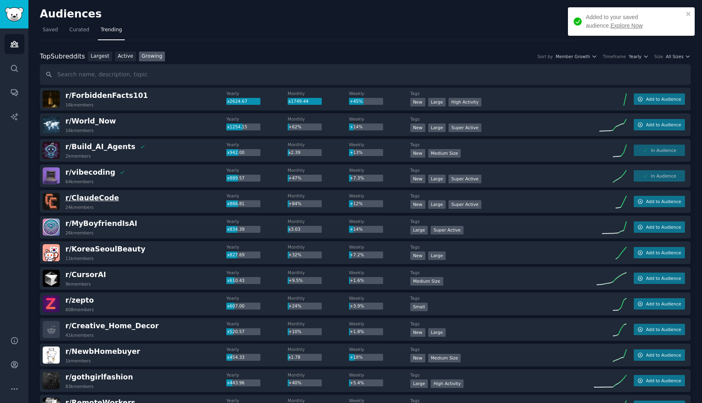
click at [95, 202] on span "r/ ClaudeCode" at bounding box center [92, 198] width 54 height 8
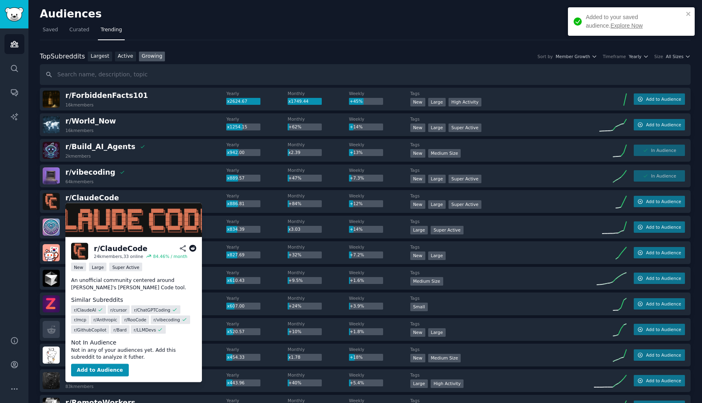
click at [107, 247] on div "r/ ClaudeCode" at bounding box center [121, 249] width 54 height 10
copy div "ClaudeCode"
click at [99, 372] on button "Add to Audience" at bounding box center [100, 370] width 58 height 13
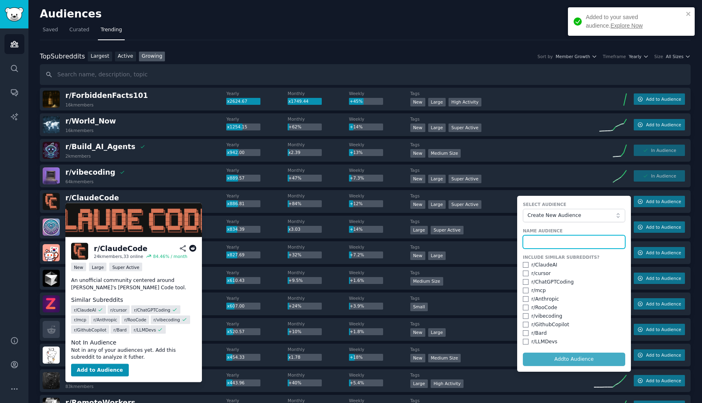
click at [560, 237] on input "text" at bounding box center [574, 242] width 102 height 14
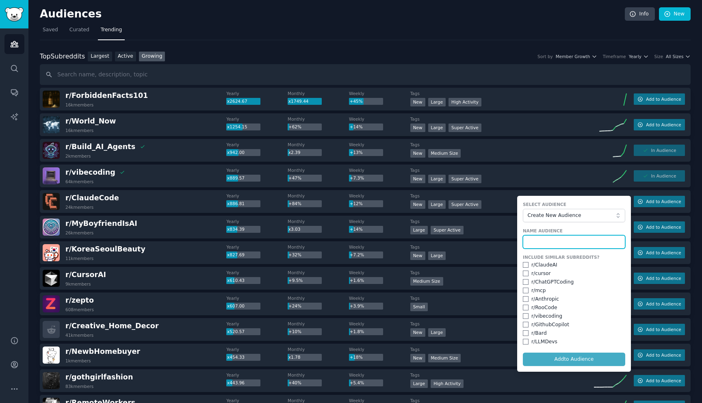
click at [552, 242] on input "text" at bounding box center [574, 242] width 102 height 14
paste input "ClaudeCode"
type input "ClaudeCode"
click at [524, 265] on input "checkbox" at bounding box center [526, 265] width 6 height 6
checkbox input "true"
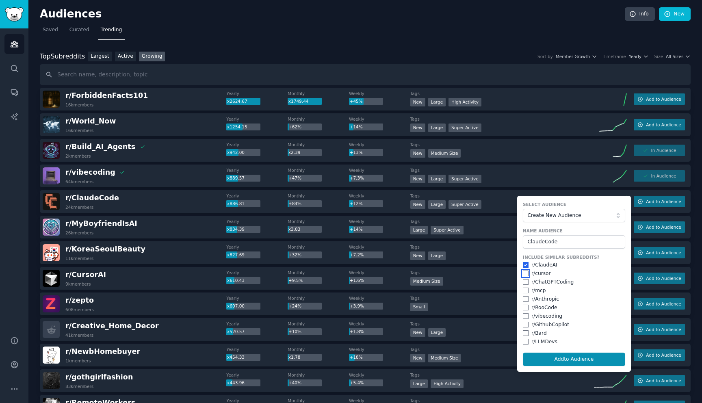
click at [524, 272] on input "checkbox" at bounding box center [526, 274] width 6 height 6
checkbox input "true"
click at [524, 281] on input "checkbox" at bounding box center [526, 282] width 6 height 6
checkbox input "true"
click at [524, 289] on input "checkbox" at bounding box center [526, 291] width 6 height 6
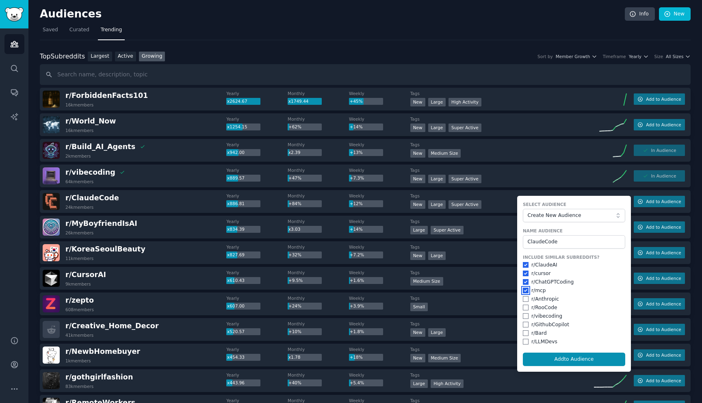
checkbox input "true"
click at [523, 298] on input "checkbox" at bounding box center [526, 299] width 6 height 6
checkbox input "true"
click at [523, 310] on input "checkbox" at bounding box center [526, 308] width 6 height 6
checkbox input "true"
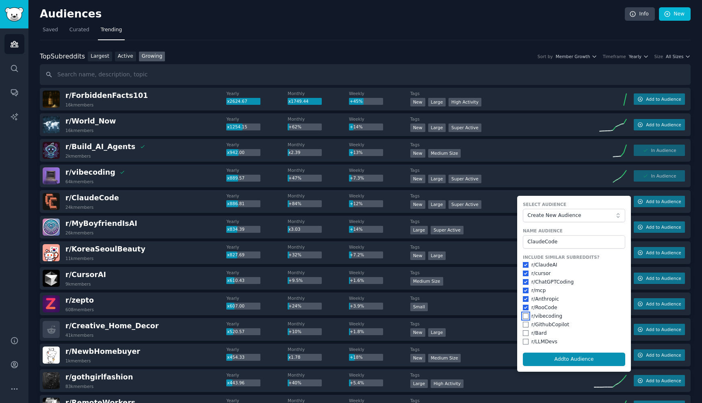
click at [523, 316] on input "checkbox" at bounding box center [526, 316] width 6 height 6
checkbox input "true"
click at [523, 325] on input "checkbox" at bounding box center [526, 325] width 6 height 6
checkbox input "true"
click at [523, 336] on input "checkbox" at bounding box center [526, 334] width 6 height 6
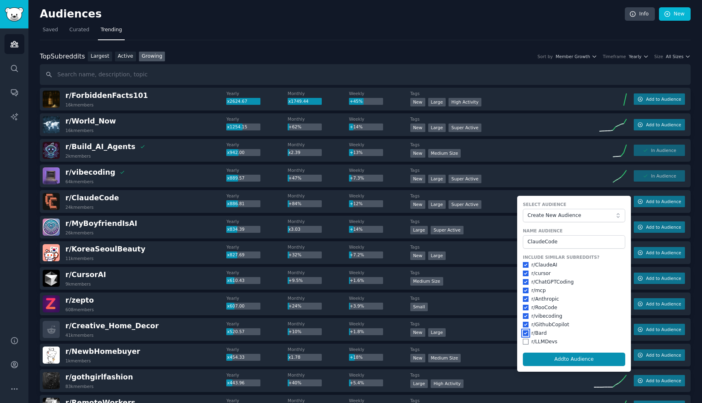
click at [523, 335] on input "checkbox" at bounding box center [526, 334] width 6 height 6
checkbox input "false"
click at [523, 344] on input "checkbox" at bounding box center [526, 342] width 6 height 6
checkbox input "true"
click at [568, 360] on button "Add to Audience" at bounding box center [574, 360] width 102 height 14
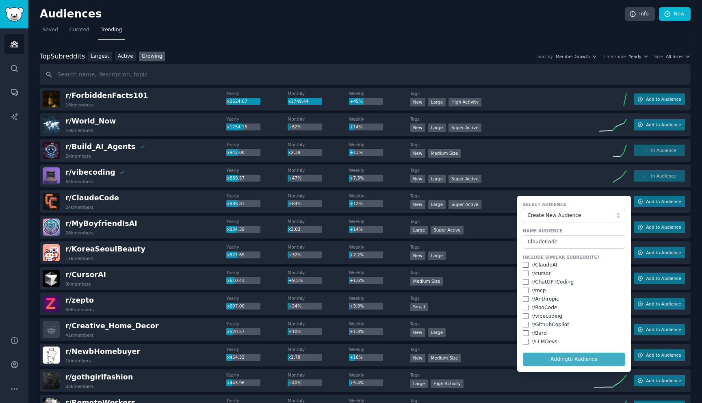
checkbox input "false"
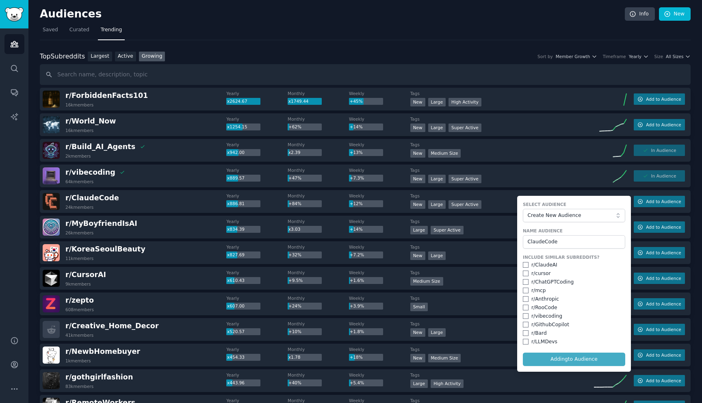
checkbox input "false"
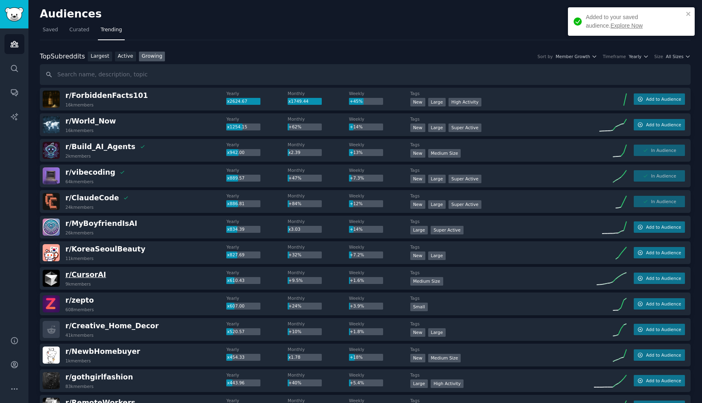
click at [85, 276] on span "r/ CursorAI" at bounding box center [85, 275] width 41 height 8
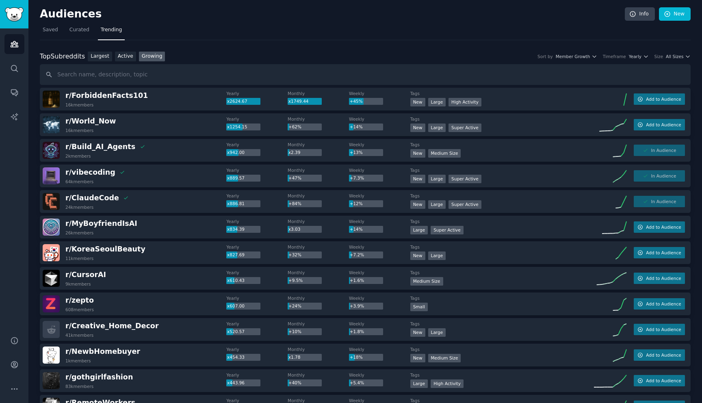
click at [79, 268] on div "r/ CursorAI 9k members Yearly x610.43 Monthly +9.5% Weekly +1.6% Tags 1000 - 10…" at bounding box center [365, 278] width 651 height 23
click at [80, 274] on span "r/ CursorAI" at bounding box center [85, 275] width 41 height 8
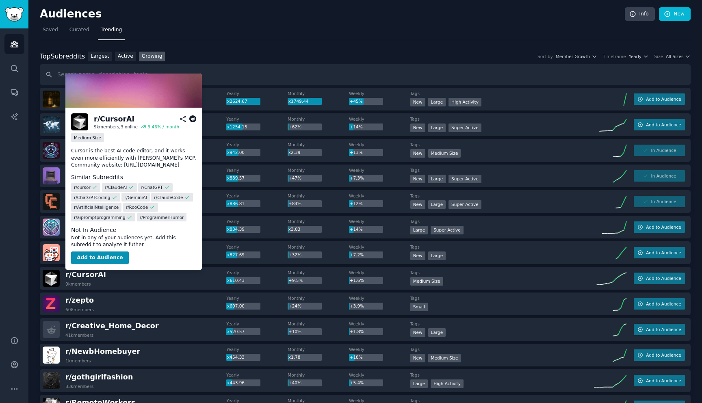
click at [103, 118] on div "r/ CursorAI" at bounding box center [114, 119] width 41 height 10
copy div "CursorAI"
click at [98, 260] on button "Add to Audience" at bounding box center [100, 258] width 58 height 13
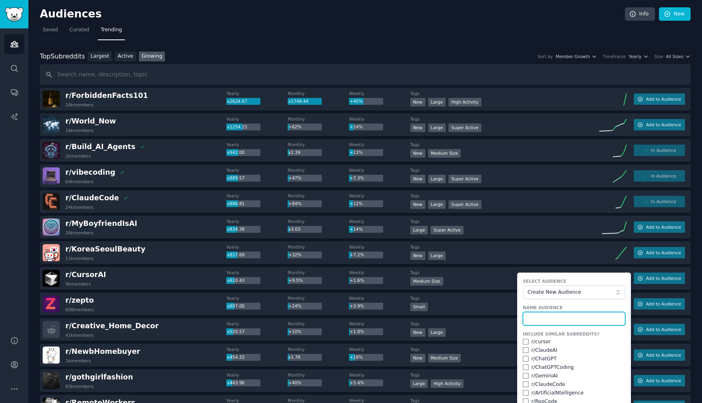
paste input "CursorAI"
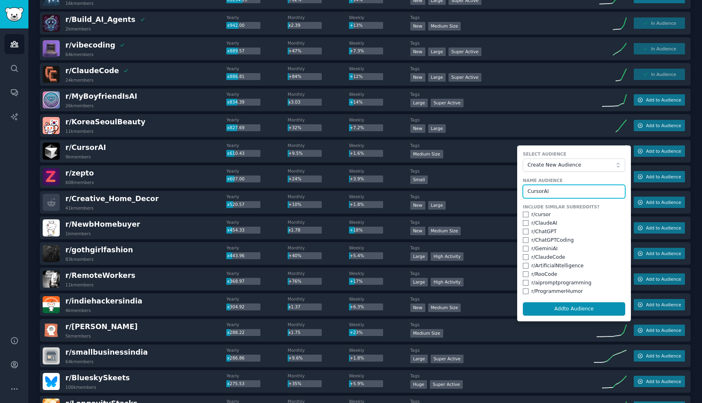
scroll to position [135, 0]
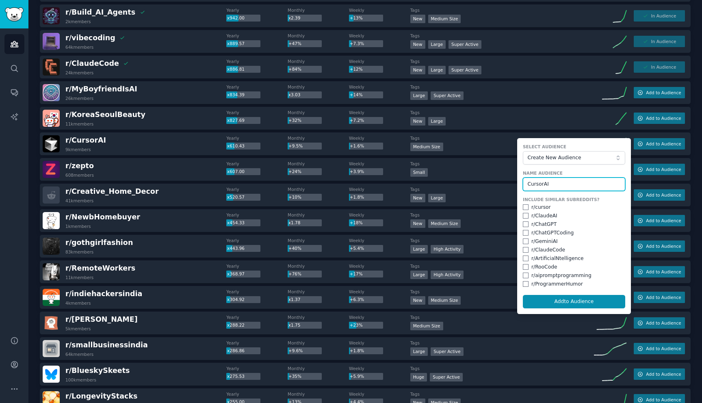
type input "CursorAI"
click at [523, 207] on input "checkbox" at bounding box center [526, 207] width 6 height 6
checkbox input "true"
click at [523, 214] on input "checkbox" at bounding box center [526, 216] width 6 height 6
checkbox input "true"
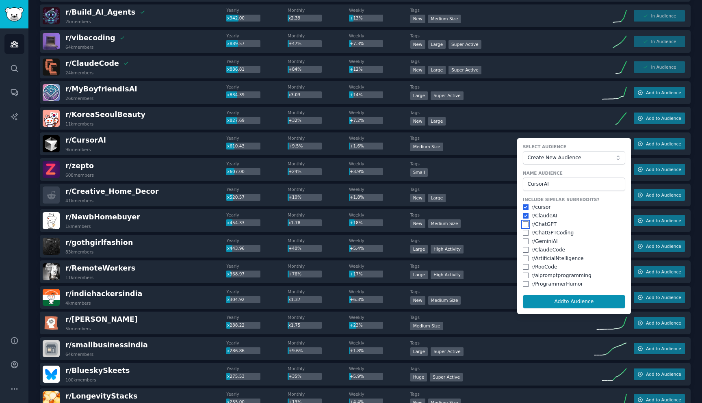
click at [523, 224] on input "checkbox" at bounding box center [526, 225] width 6 height 6
checkbox input "true"
click at [523, 231] on input "checkbox" at bounding box center [526, 233] width 6 height 6
checkbox input "true"
click at [524, 240] on input "checkbox" at bounding box center [526, 242] width 6 height 6
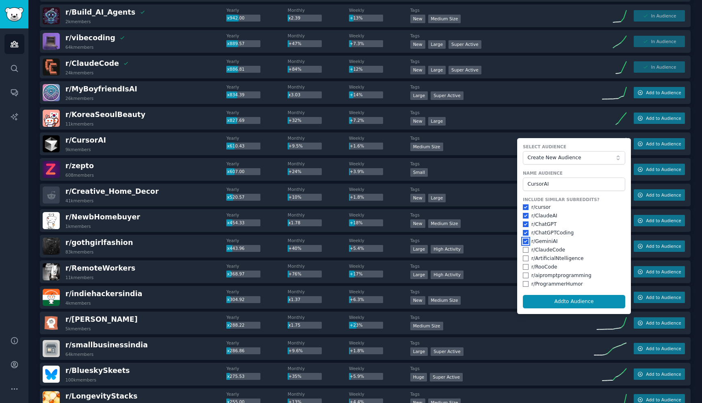
checkbox input "true"
click at [523, 250] on input "checkbox" at bounding box center [526, 250] width 6 height 6
checkbox input "true"
click at [523, 259] on input "checkbox" at bounding box center [526, 259] width 6 height 6
checkbox input "true"
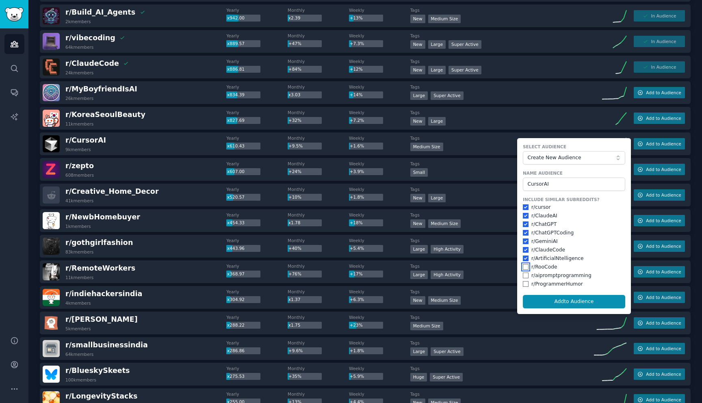
click at [523, 266] on input "checkbox" at bounding box center [526, 267] width 6 height 6
checkbox input "true"
click at [523, 272] on div "r/ aipromptprogramming" at bounding box center [574, 275] width 102 height 7
click at [524, 274] on input "checkbox" at bounding box center [526, 276] width 6 height 6
checkbox input "true"
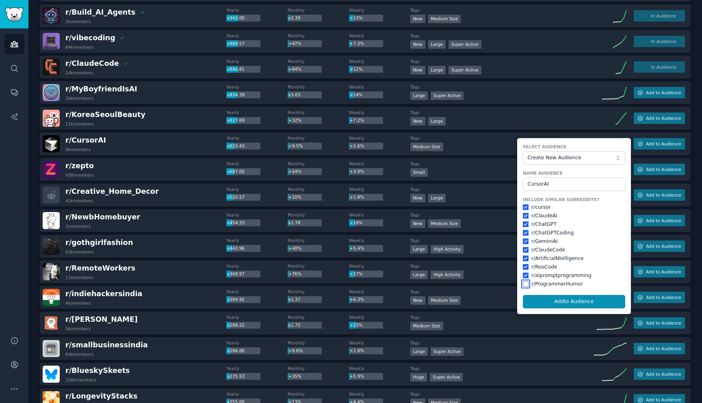
click at [524, 283] on input "checkbox" at bounding box center [526, 284] width 6 height 6
click at [523, 285] on input "checkbox" at bounding box center [526, 284] width 6 height 6
checkbox input "false"
click at [548, 304] on button "Add to Audience" at bounding box center [574, 302] width 102 height 14
checkbox input "false"
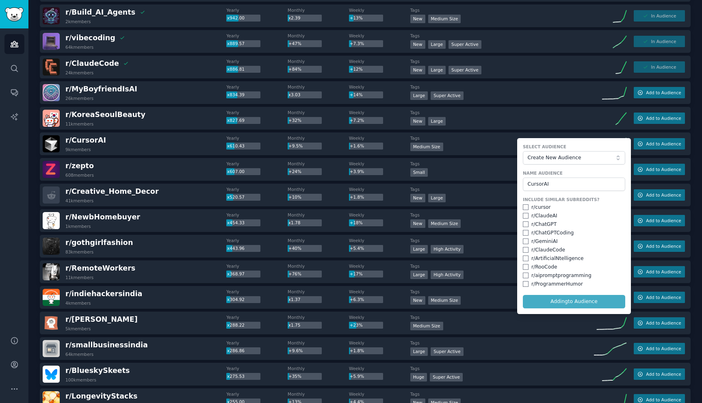
checkbox input "false"
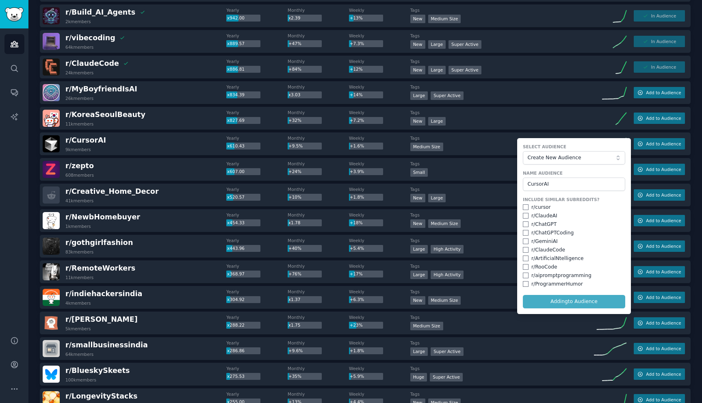
checkbox input "false"
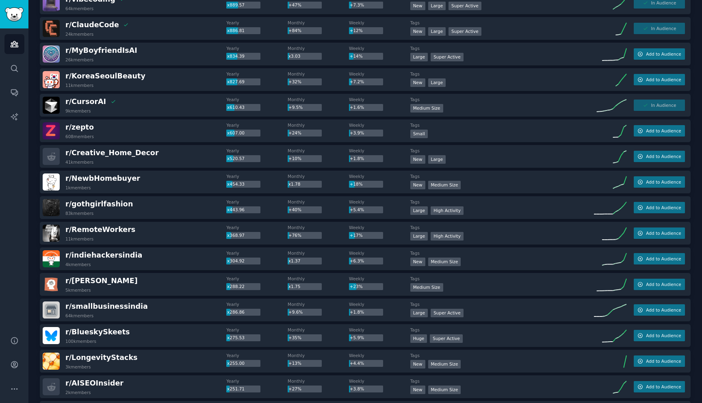
scroll to position [170, 0]
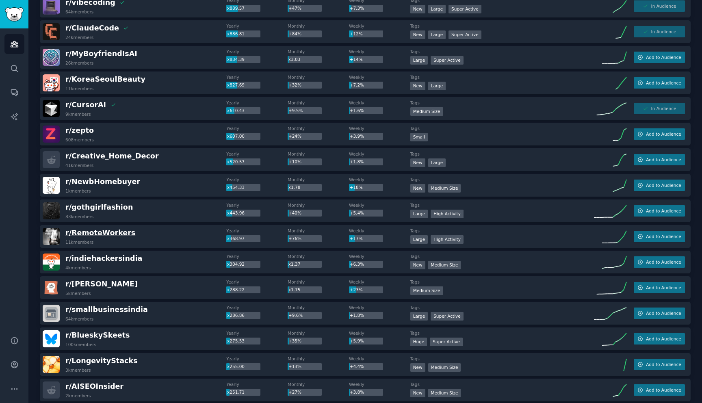
click at [99, 231] on span "r/ RemoteWorkers" at bounding box center [100, 233] width 70 height 8
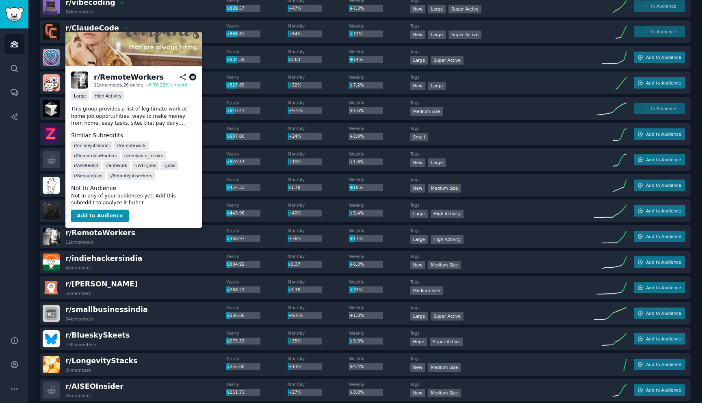
click at [120, 79] on div "r/ RemoteWorkers" at bounding box center [129, 77] width 70 height 10
copy div "RemoteWorkers"
click at [98, 216] on button "Add to Audience" at bounding box center [100, 216] width 58 height 13
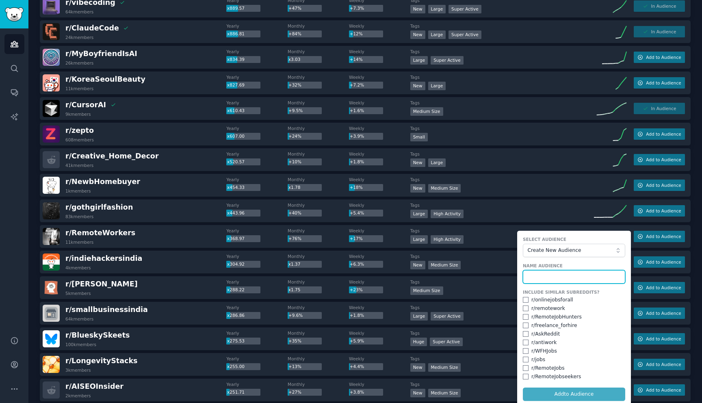
paste input "RemoteWorkers"
click at [552, 274] on input "RemoteWorkers" at bounding box center [574, 277] width 102 height 14
type input "RemoteWorkers"
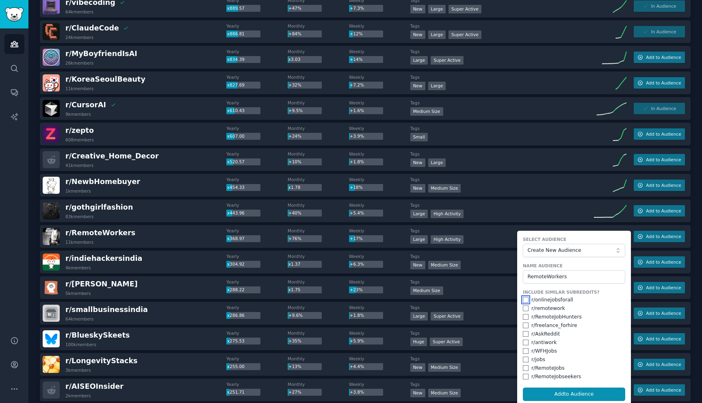
click at [524, 301] on input "checkbox" at bounding box center [526, 300] width 6 height 6
checkbox input "false"
click at [524, 311] on input "checkbox" at bounding box center [526, 309] width 6 height 6
checkbox input "true"
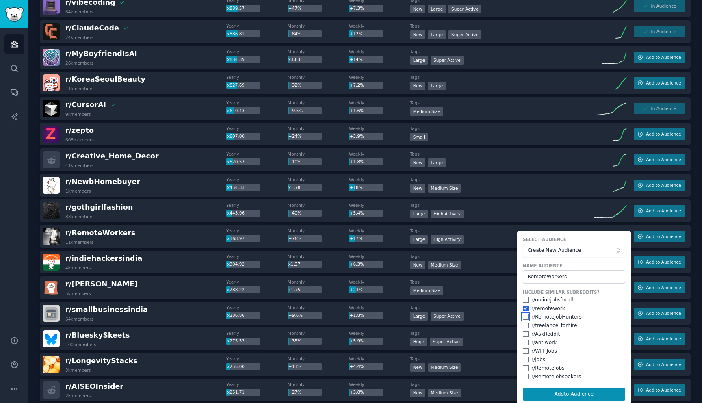
click at [525, 318] on input "checkbox" at bounding box center [526, 317] width 6 height 6
checkbox input "true"
click at [525, 325] on input "checkbox" at bounding box center [526, 326] width 6 height 6
checkbox input "true"
click at [523, 344] on input "checkbox" at bounding box center [526, 343] width 6 height 6
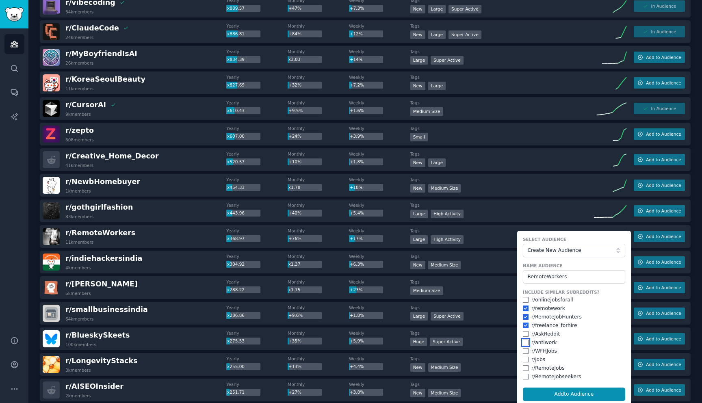
checkbox input "true"
click at [523, 350] on input "checkbox" at bounding box center [526, 351] width 6 height 6
checkbox input "true"
click at [524, 370] on input "checkbox" at bounding box center [526, 368] width 6 height 6
checkbox input "true"
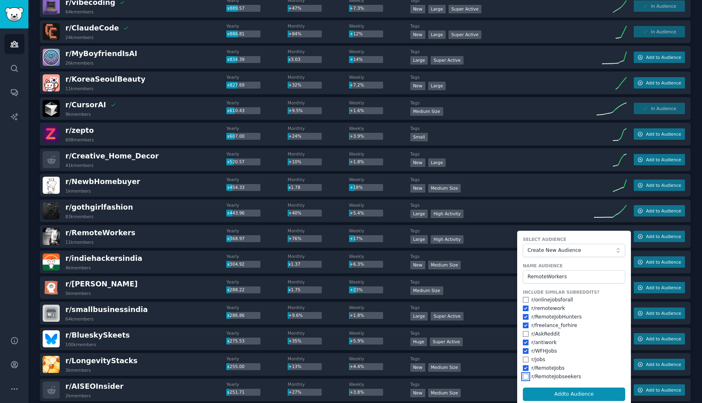
click at [525, 379] on input "checkbox" at bounding box center [526, 377] width 6 height 6
checkbox input "true"
click at [566, 392] on button "Add to Audience" at bounding box center [574, 395] width 102 height 14
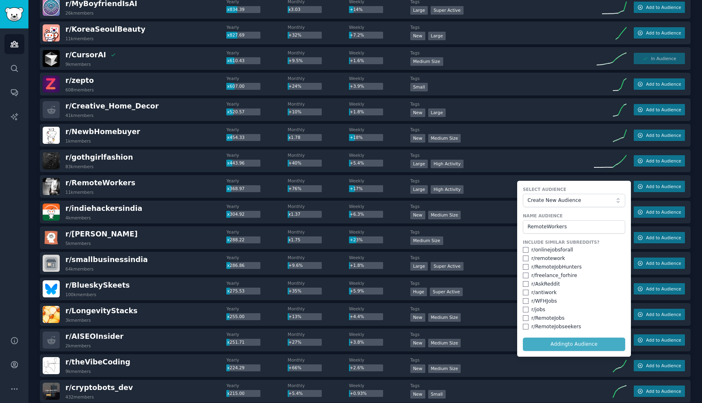
checkbox input "false"
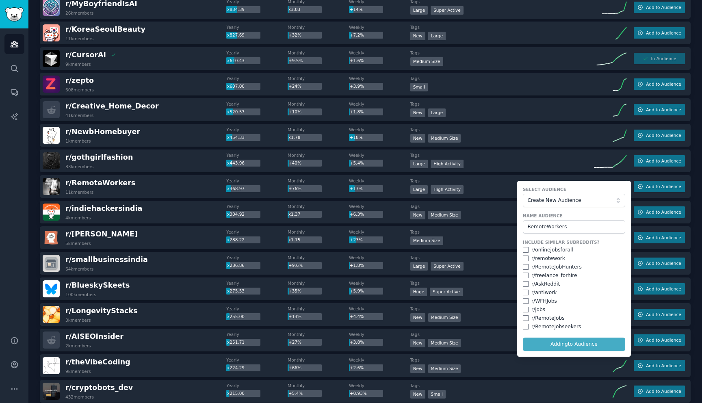
checkbox input "false"
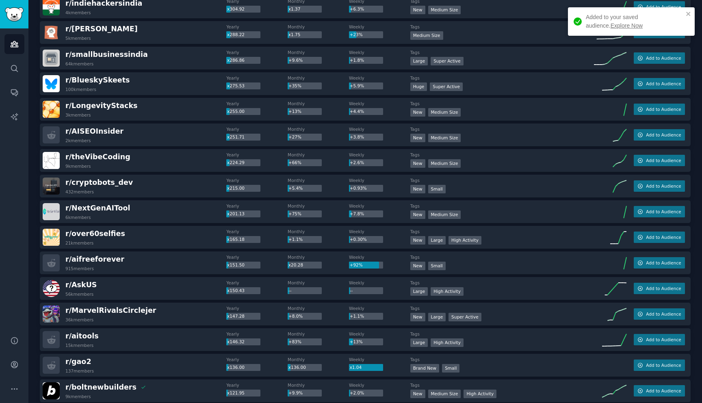
scroll to position [426, 0]
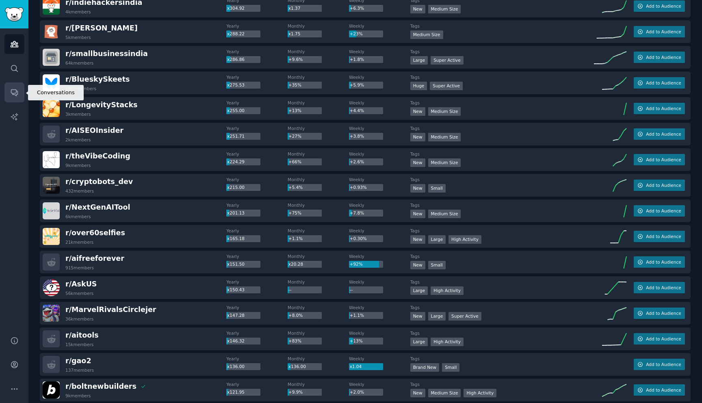
click at [13, 91] on icon "Sidebar" at bounding box center [14, 92] width 9 height 9
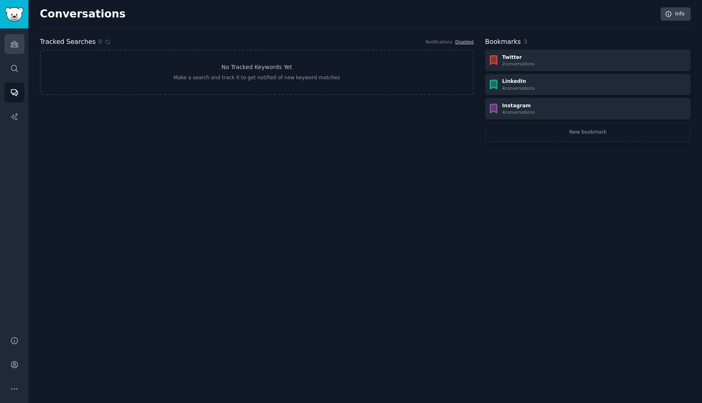
click at [13, 50] on link "Audiences" at bounding box center [14, 44] width 20 height 20
